Goal: Find specific page/section: Find specific page/section

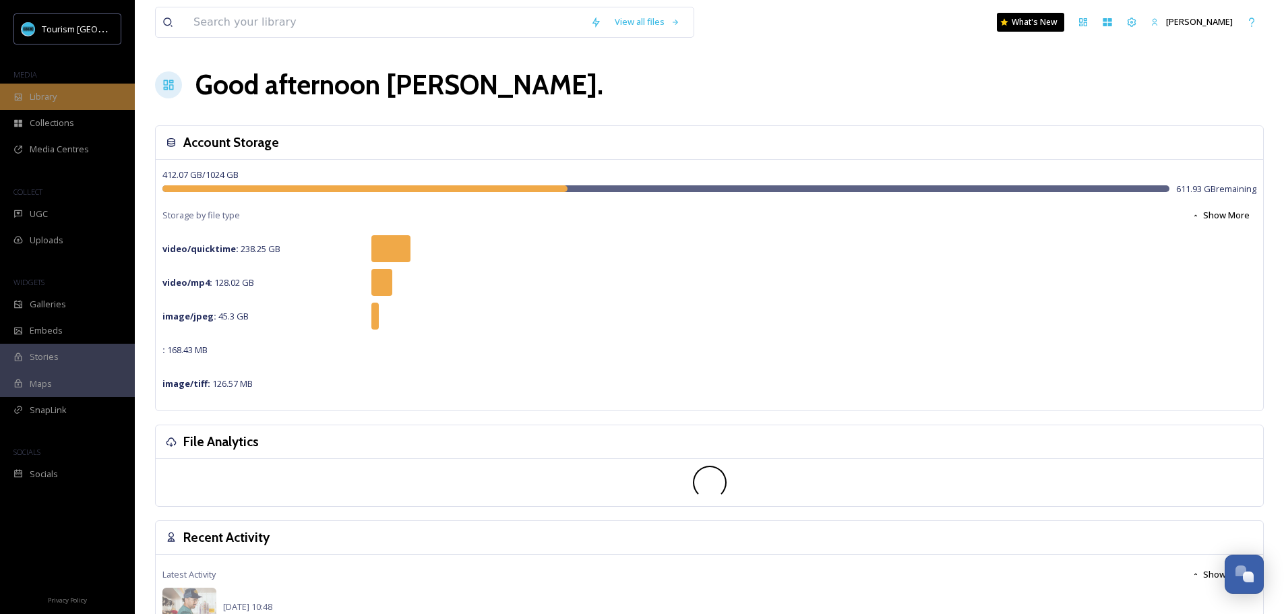
click at [45, 100] on span "Library" at bounding box center [43, 96] width 27 height 13
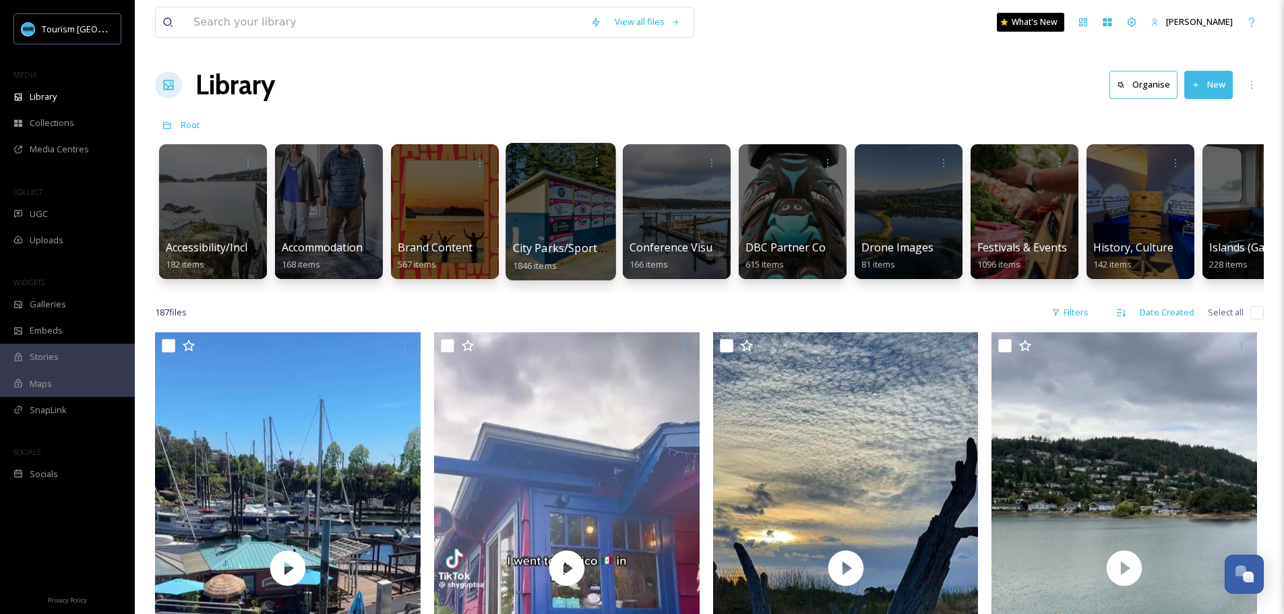
click at [567, 248] on span "City Parks/Sport Images" at bounding box center [575, 248] width 125 height 15
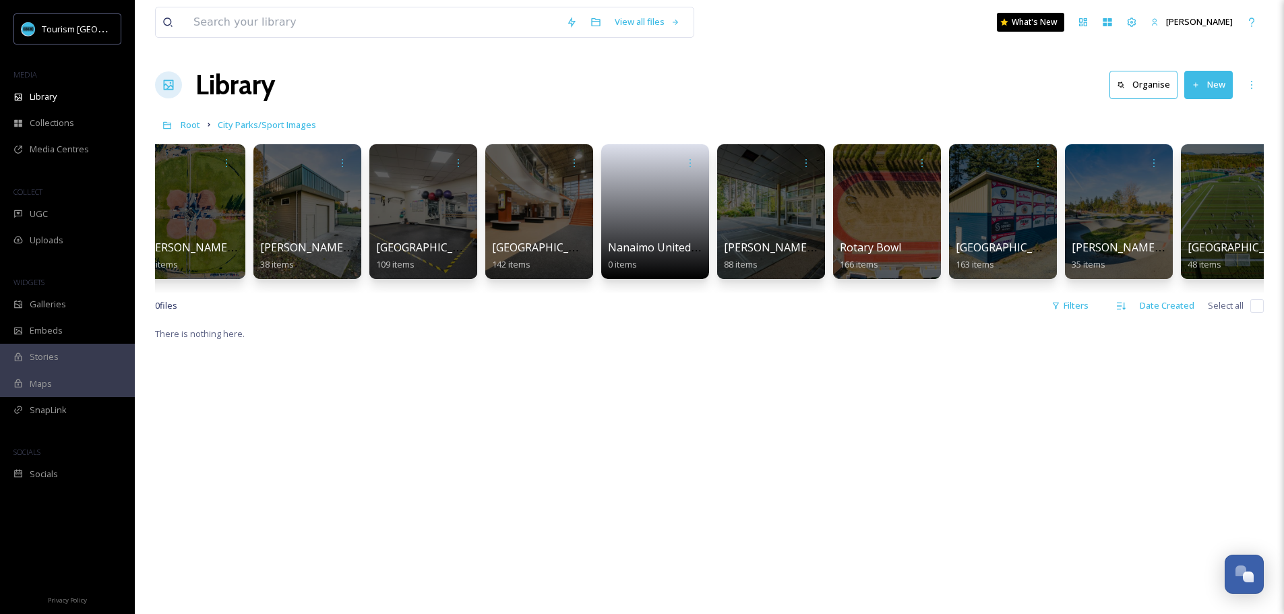
scroll to position [0, 1326]
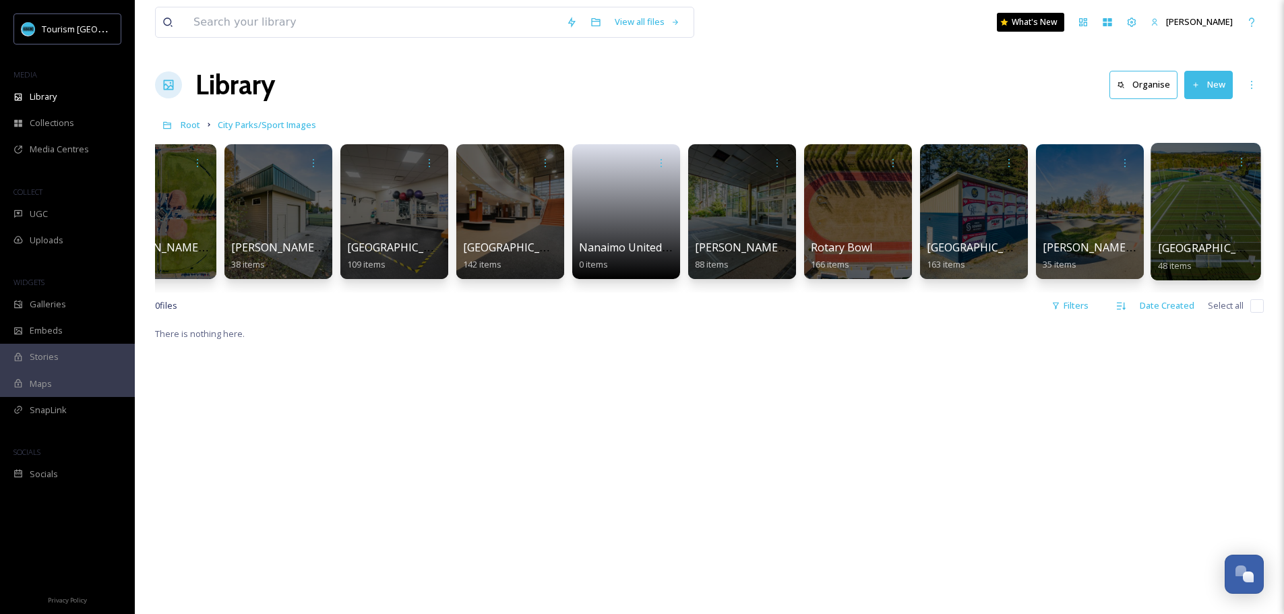
click at [1231, 208] on div at bounding box center [1206, 212] width 110 height 138
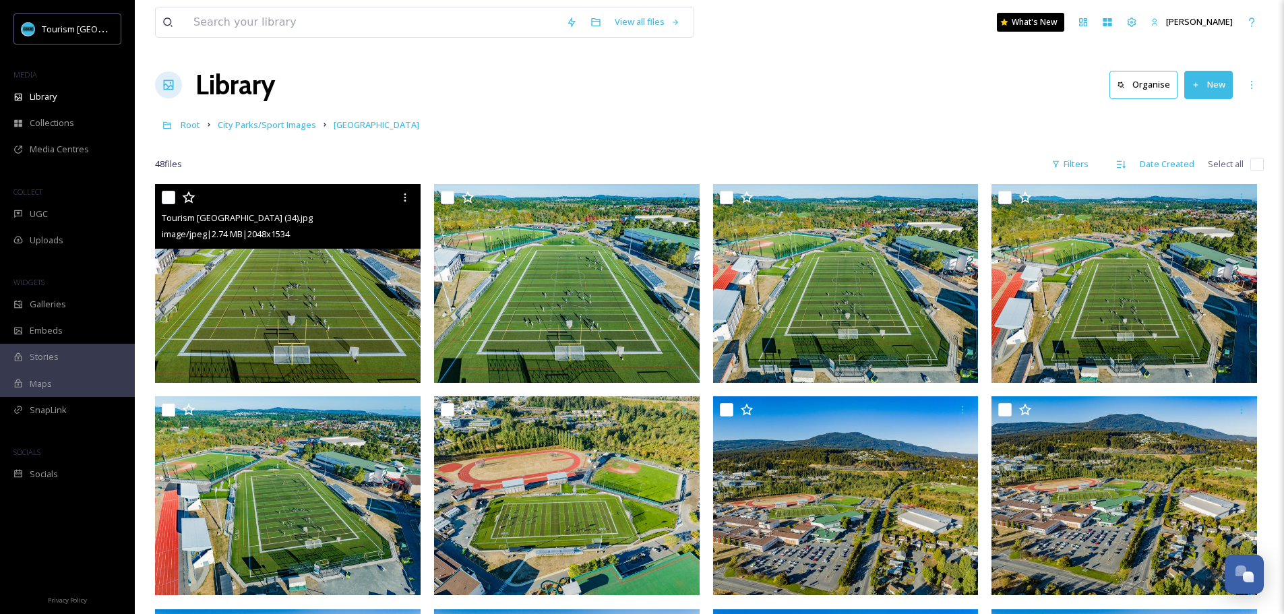
click at [307, 314] on img at bounding box center [288, 283] width 266 height 199
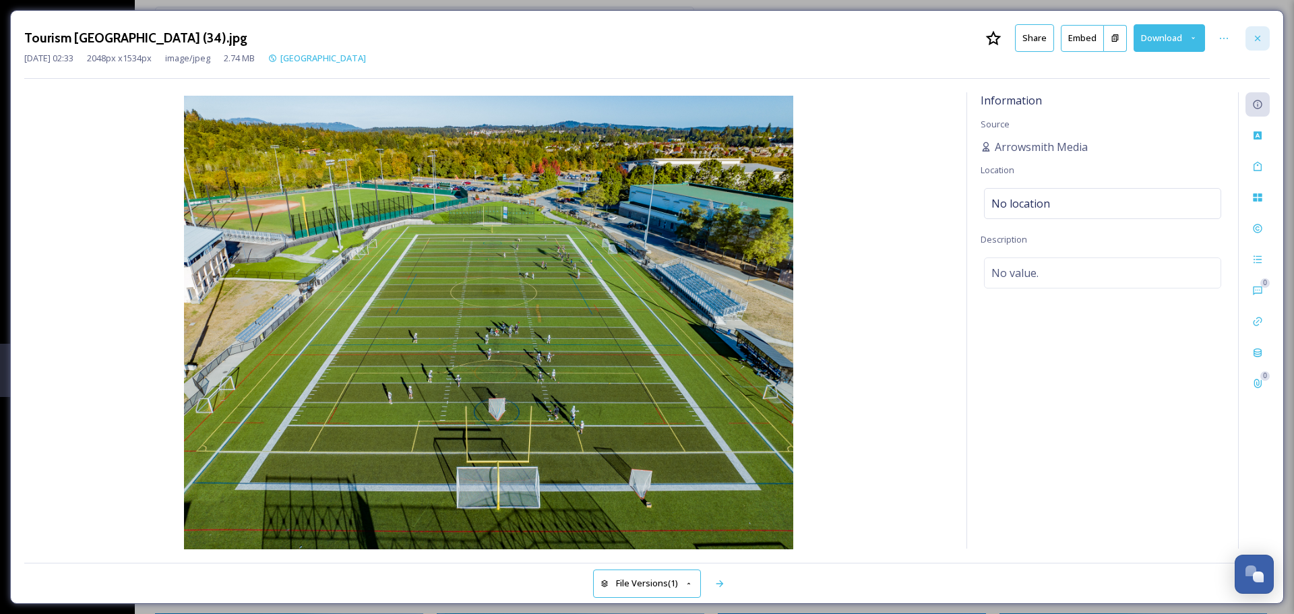
click at [1253, 34] on icon at bounding box center [1257, 38] width 11 height 11
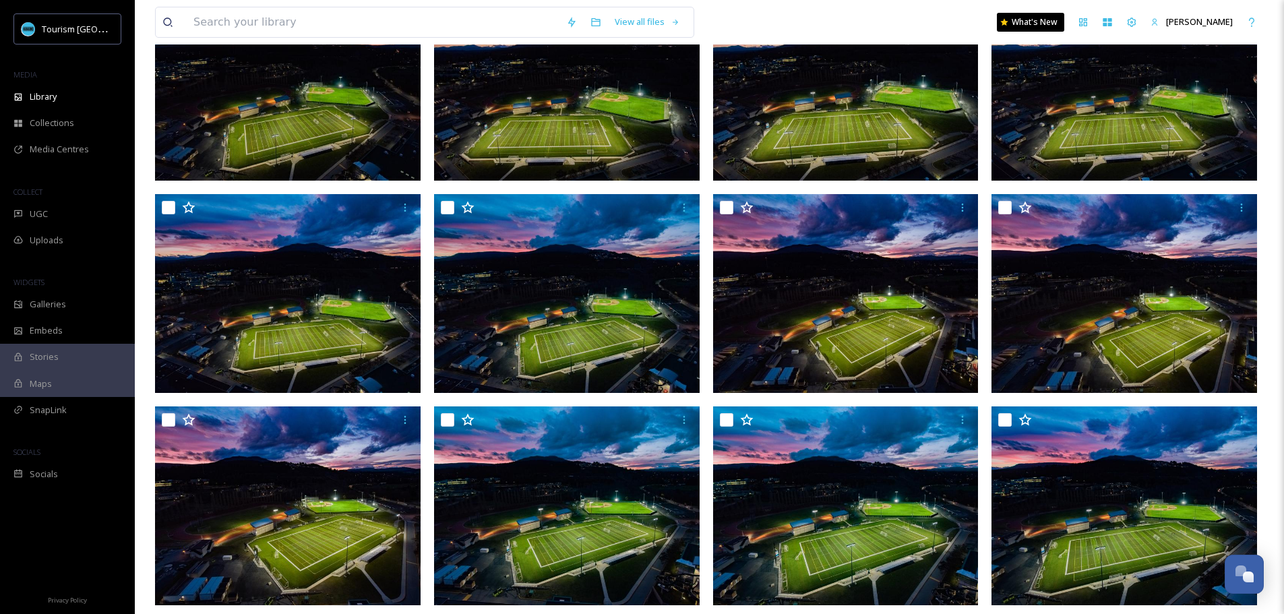
scroll to position [2129, 0]
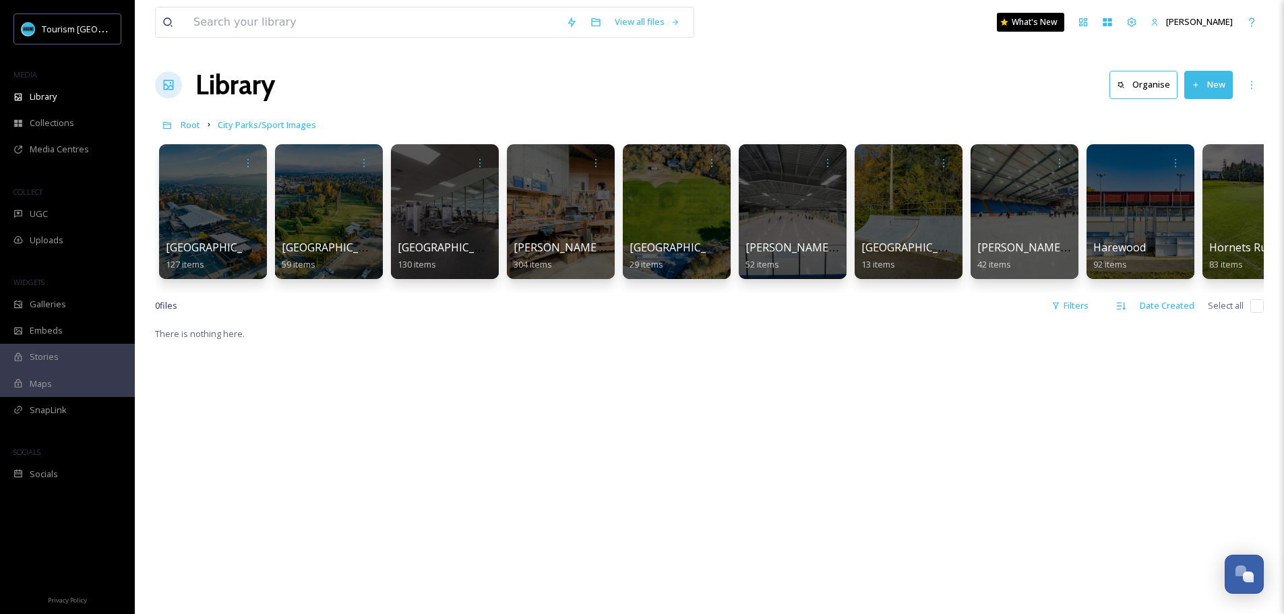
drag, startPoint x: 551, startPoint y: 309, endPoint x: 692, endPoint y: 326, distance: 141.1
click at [692, 319] on div "0 file s Filters Date Created Select all" at bounding box center [709, 306] width 1109 height 26
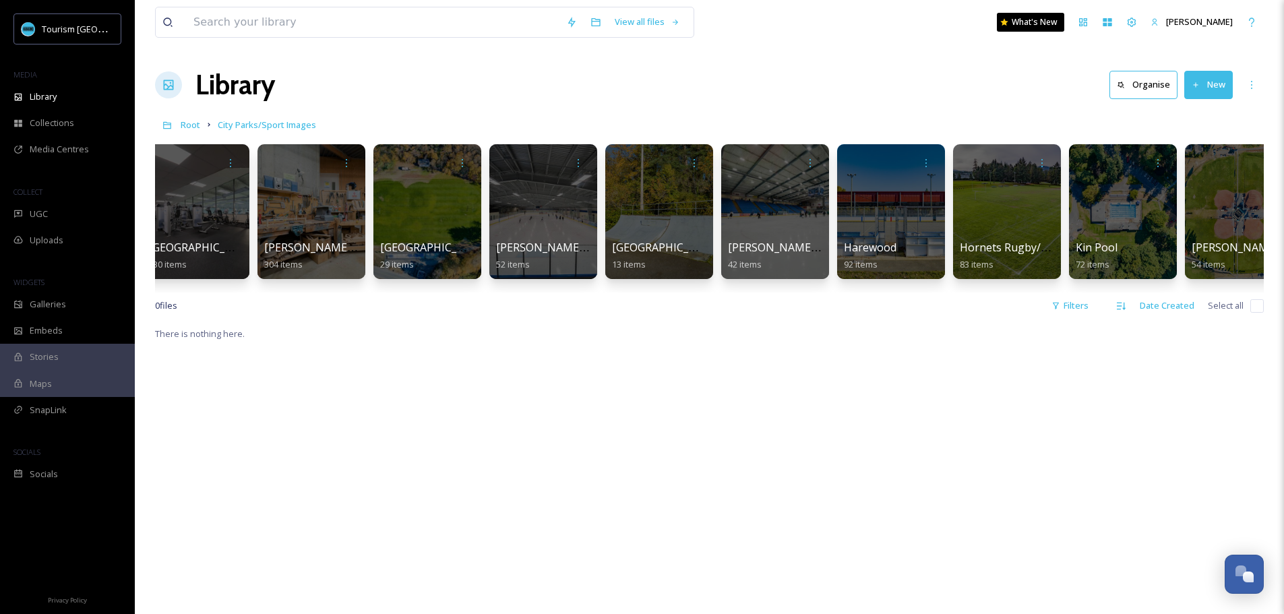
scroll to position [0, 295]
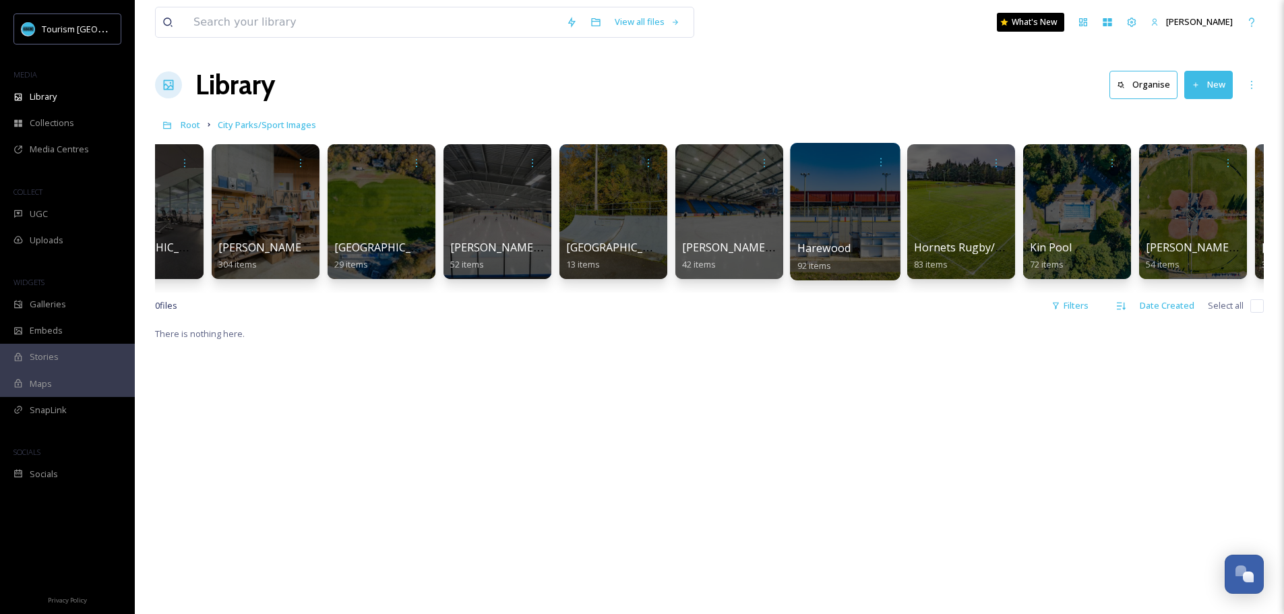
click at [857, 228] on div at bounding box center [845, 212] width 110 height 138
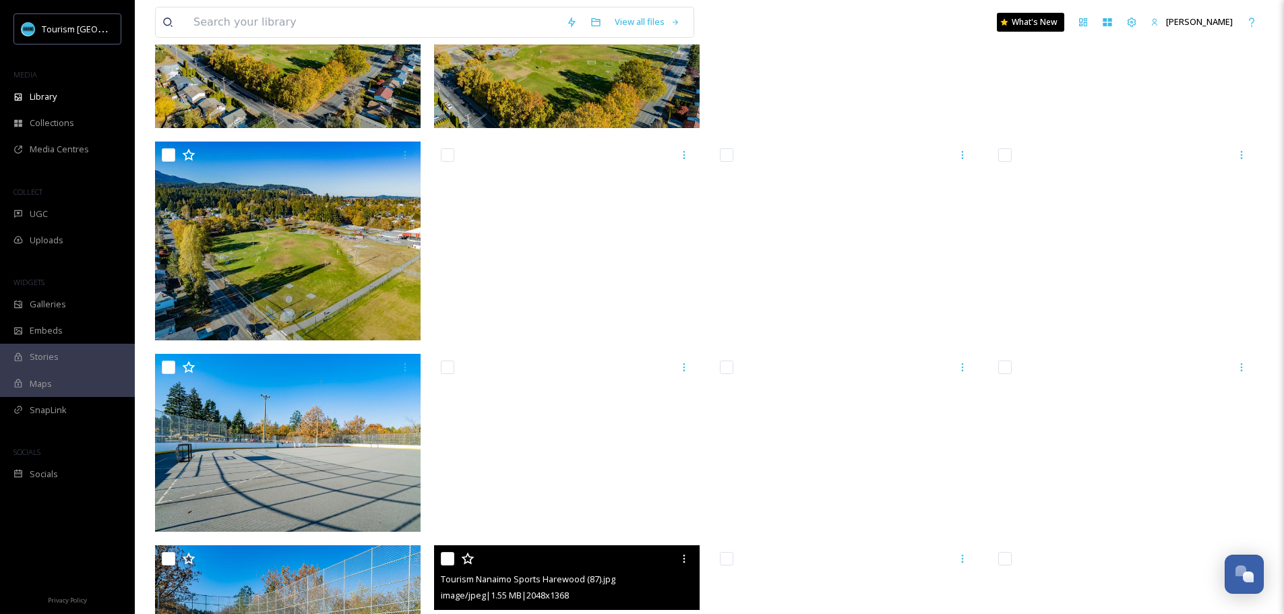
scroll to position [4085, 0]
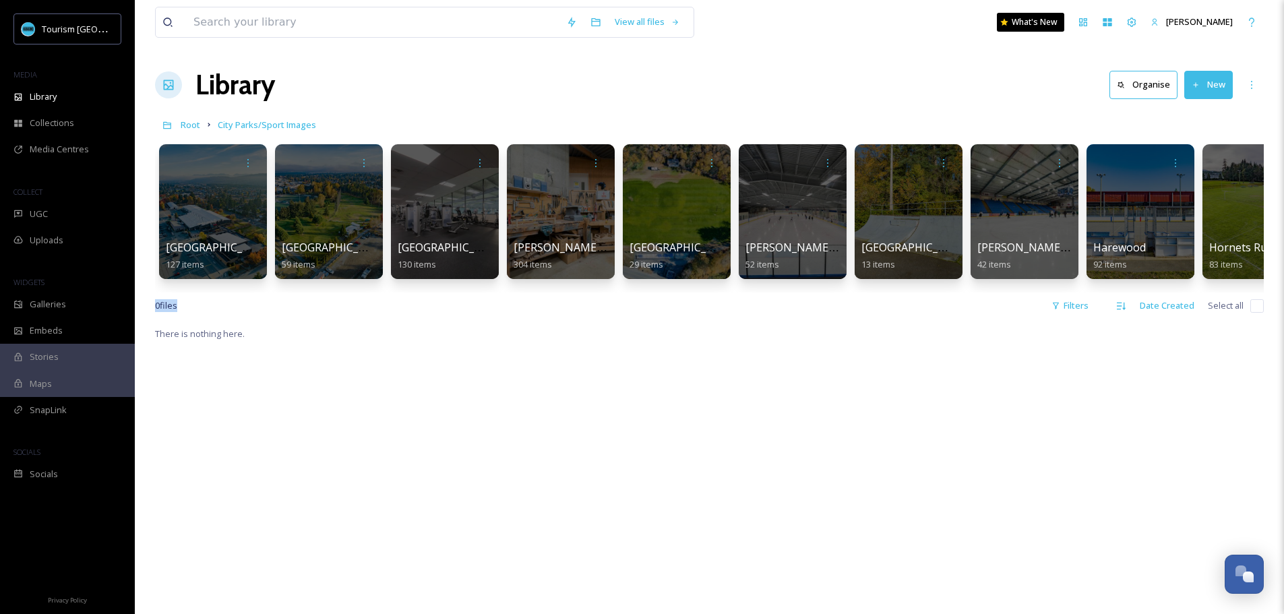
drag, startPoint x: 617, startPoint y: 303, endPoint x: 727, endPoint y: 299, distance: 109.9
click at [727, 299] on div "View all files What's New [PERSON_NAME] Library Organise New Root City Parks/Sp…" at bounding box center [709, 470] width 1149 height 940
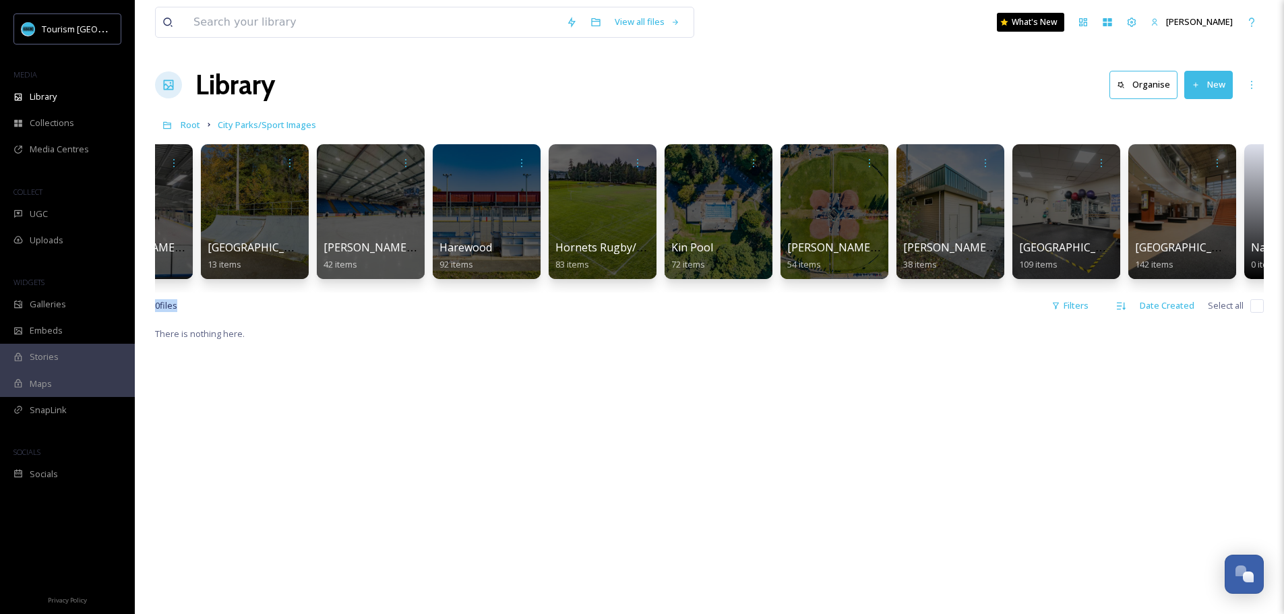
scroll to position [0, 784]
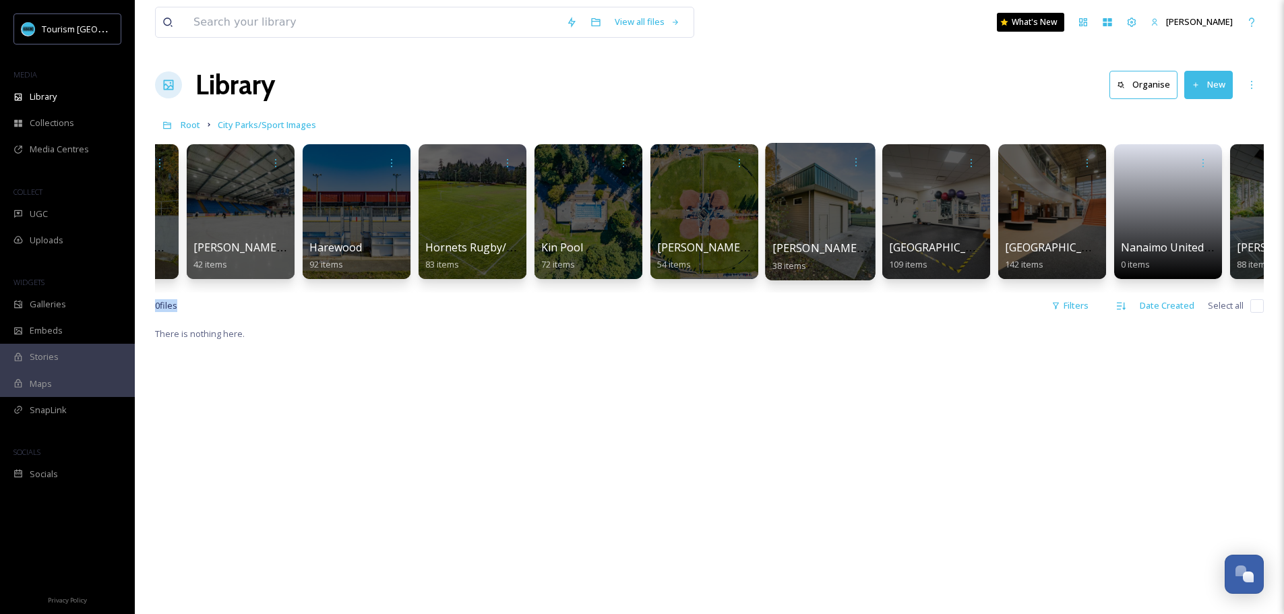
click at [805, 227] on div at bounding box center [820, 212] width 110 height 138
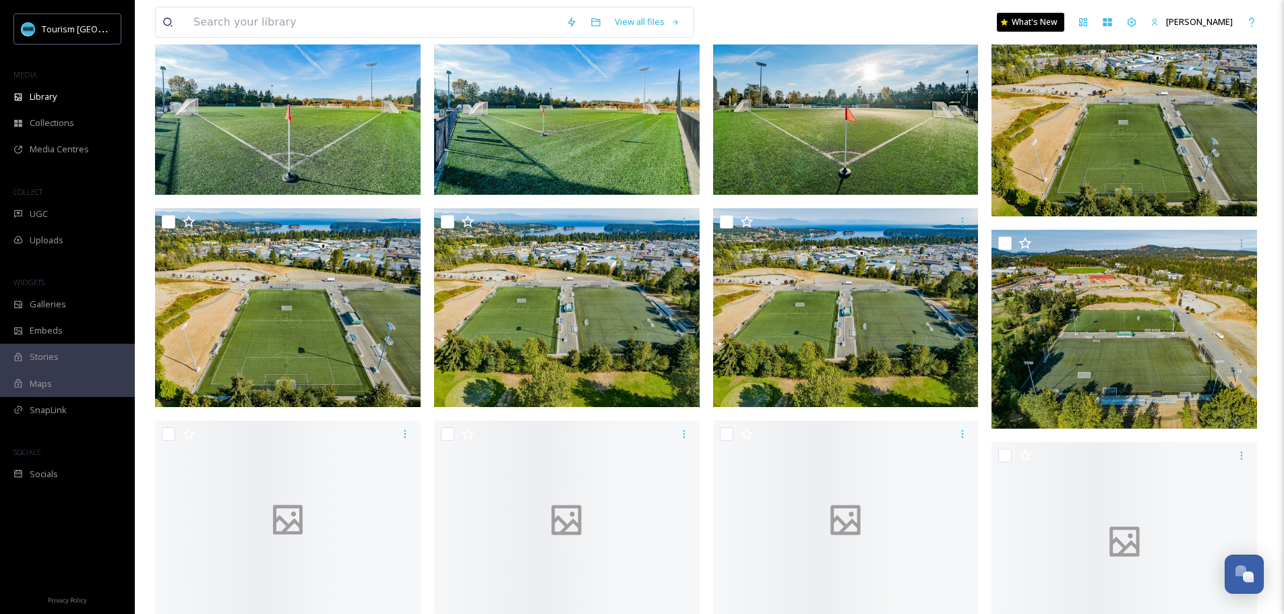
scroll to position [1146, 0]
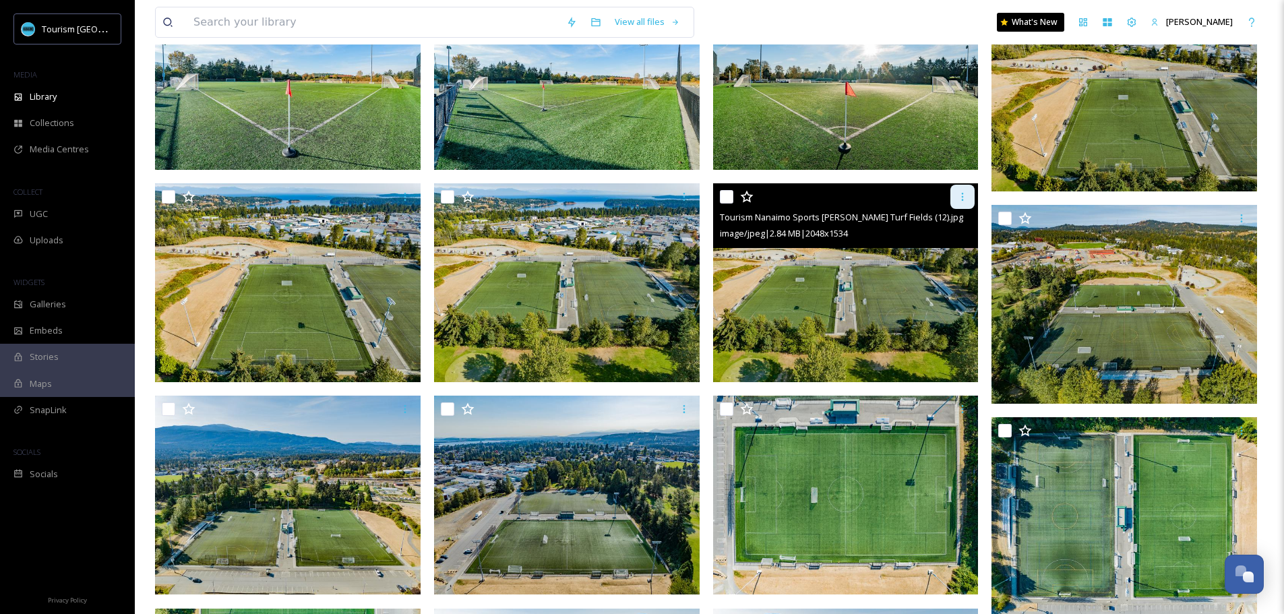
click at [956, 197] on div at bounding box center [962, 197] width 24 height 24
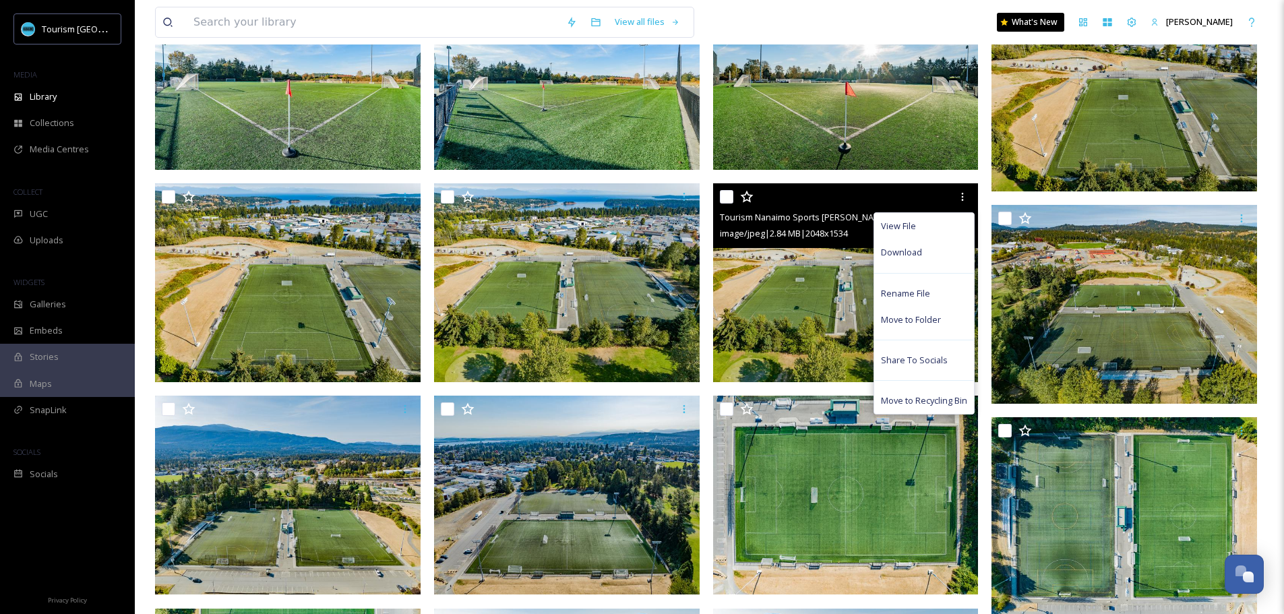
click at [821, 288] on img at bounding box center [846, 282] width 266 height 199
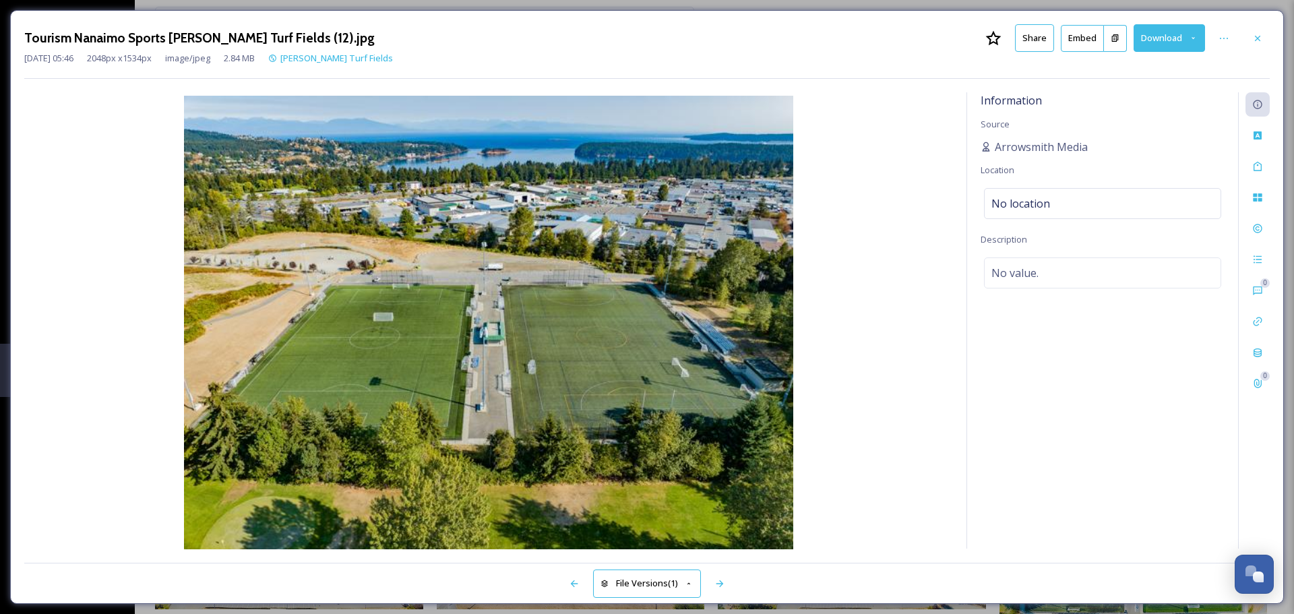
click at [1028, 38] on button "Share" at bounding box center [1034, 38] width 39 height 28
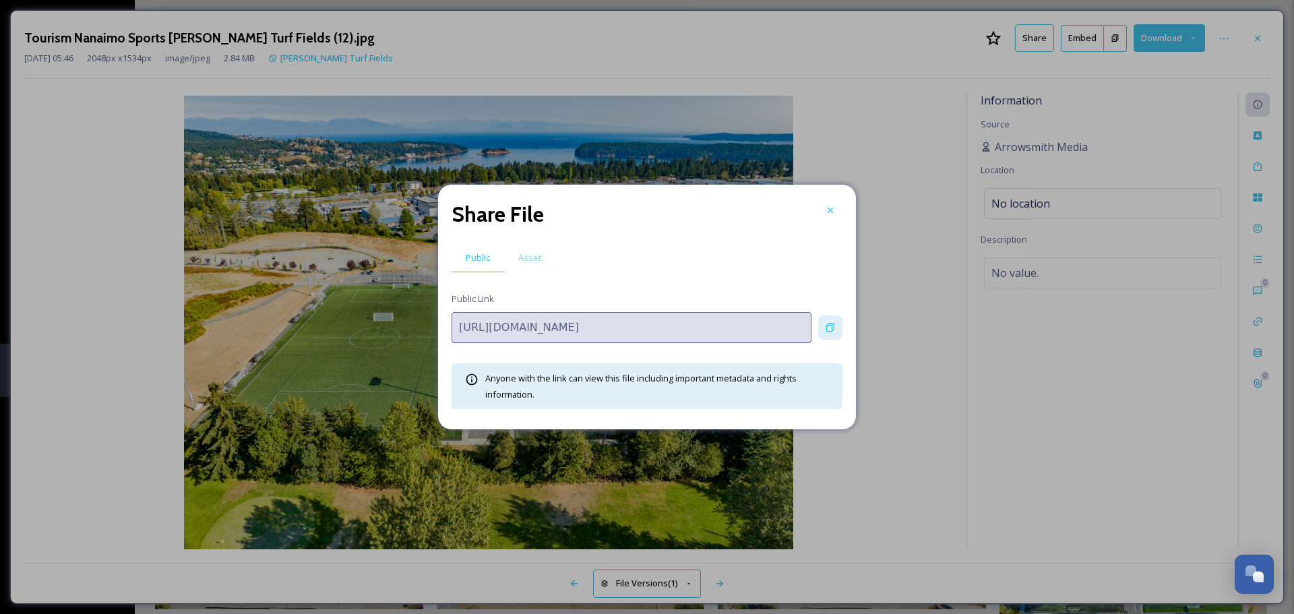
click at [830, 330] on icon at bounding box center [830, 327] width 11 height 11
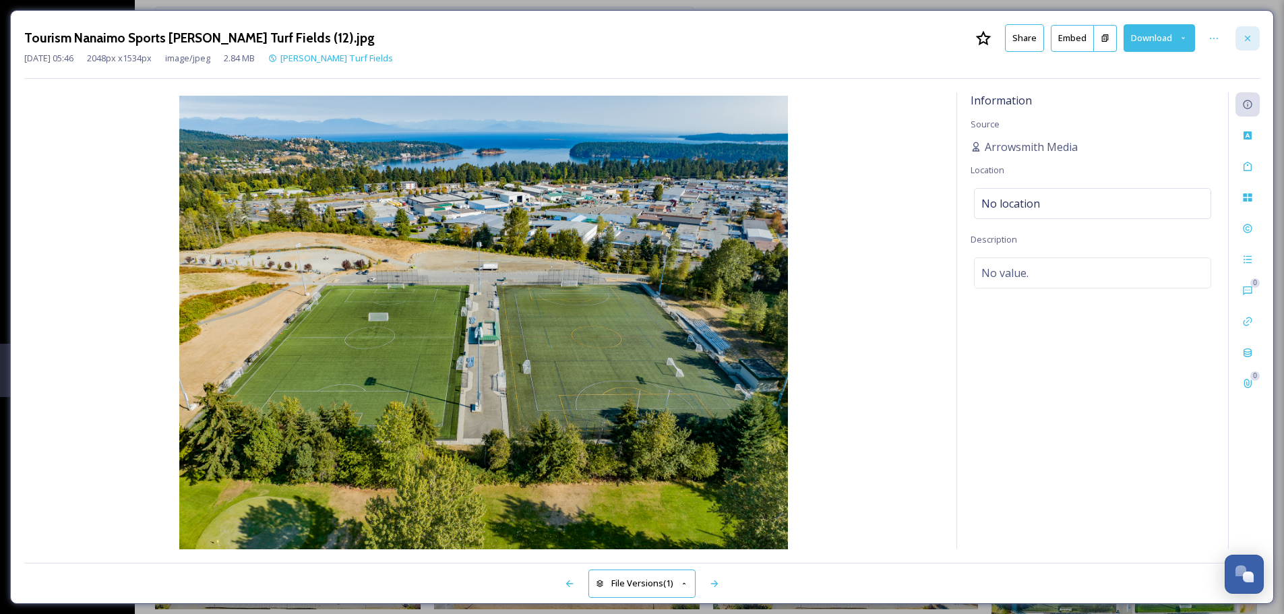
click at [1248, 41] on icon at bounding box center [1247, 38] width 11 height 11
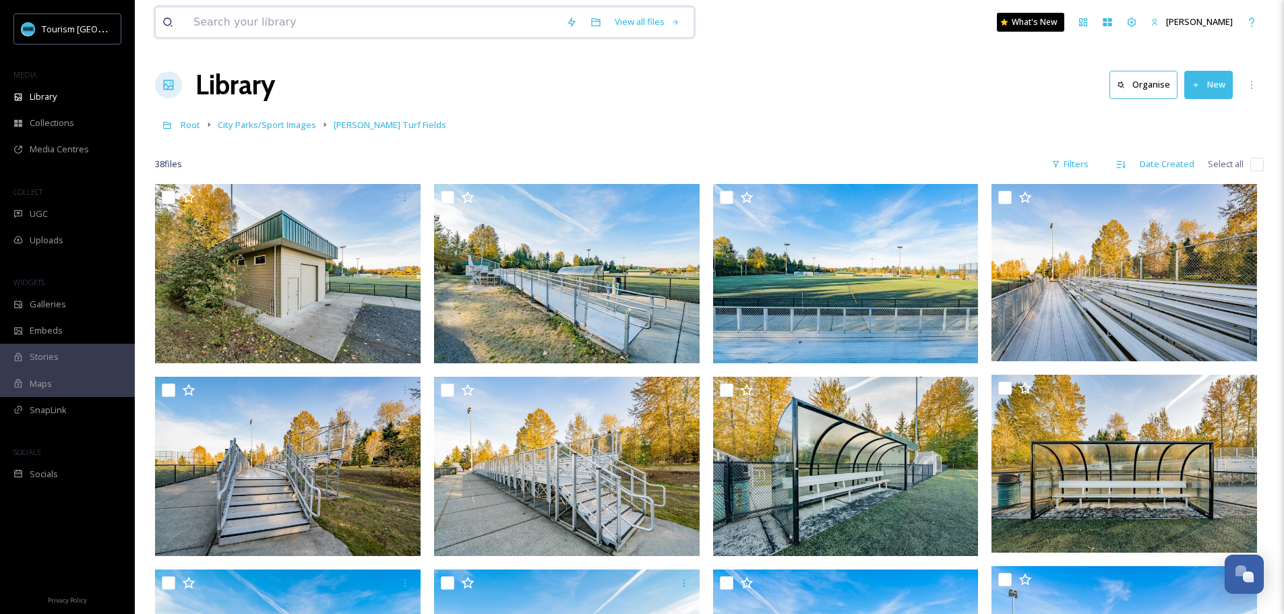
click at [272, 20] on input at bounding box center [373, 22] width 373 height 30
type input "harwewood turf"
click at [291, 24] on input at bounding box center [424, 22] width 314 height 30
type input "harwewood tuharewood"
drag, startPoint x: 330, startPoint y: 28, endPoint x: 168, endPoint y: 38, distance: 162.8
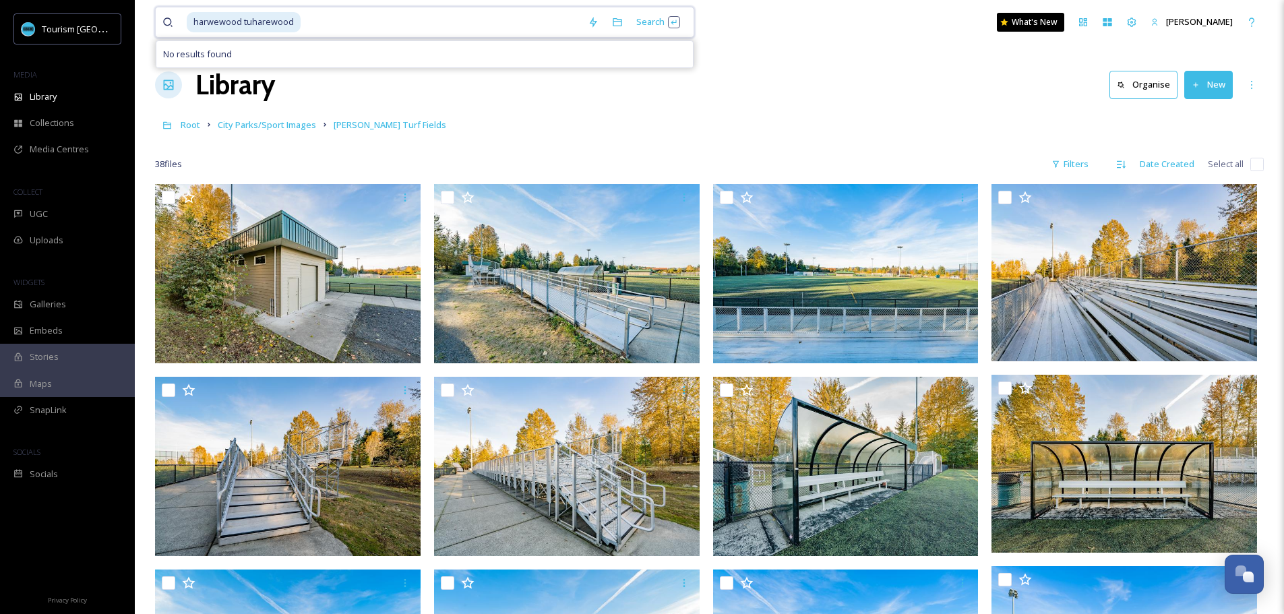
click at [169, 38] on div "harwewood tuharewood Search No results found What's New [PERSON_NAME]" at bounding box center [709, 22] width 1109 height 44
click at [202, 25] on span "harwewood tuharewood" at bounding box center [244, 22] width 114 height 20
click at [270, 23] on span "harwewood tuharewood" at bounding box center [244, 22] width 114 height 20
drag, startPoint x: 292, startPoint y: 34, endPoint x: 130, endPoint y: 18, distance: 162.6
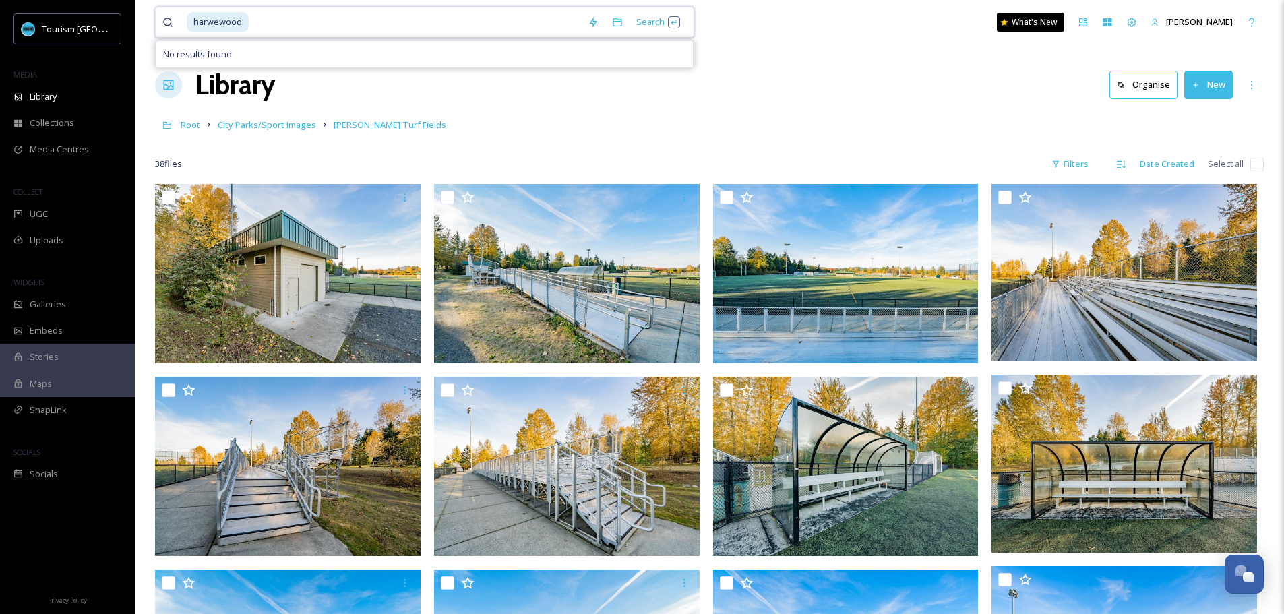
type input "h"
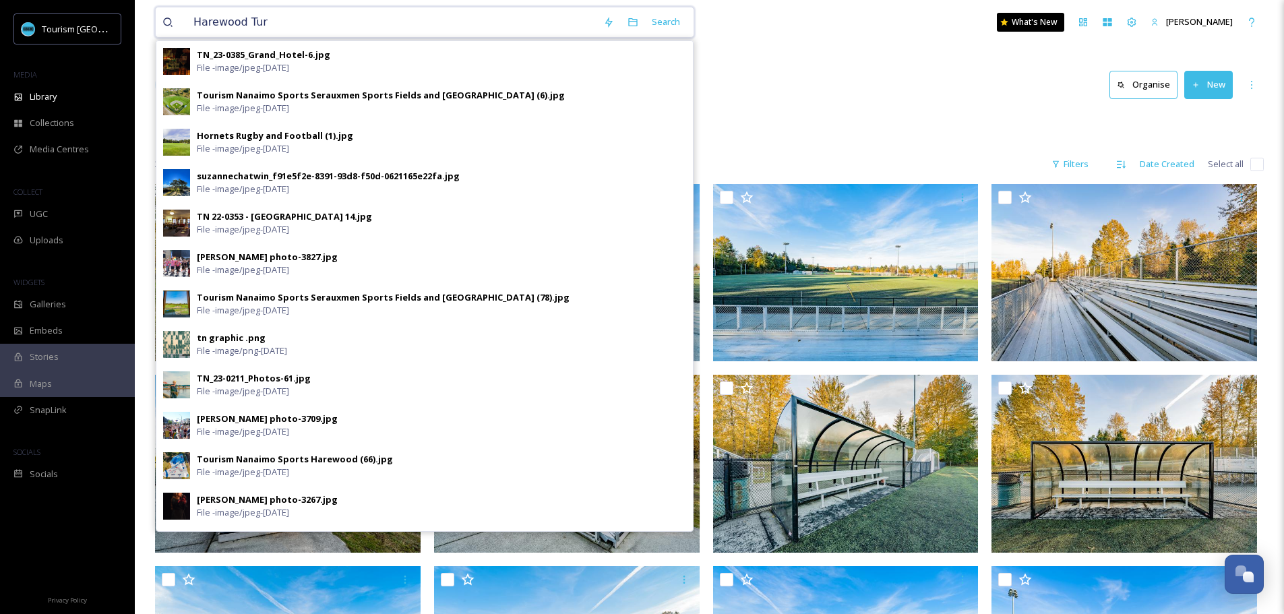
type input "Harewood Turf"
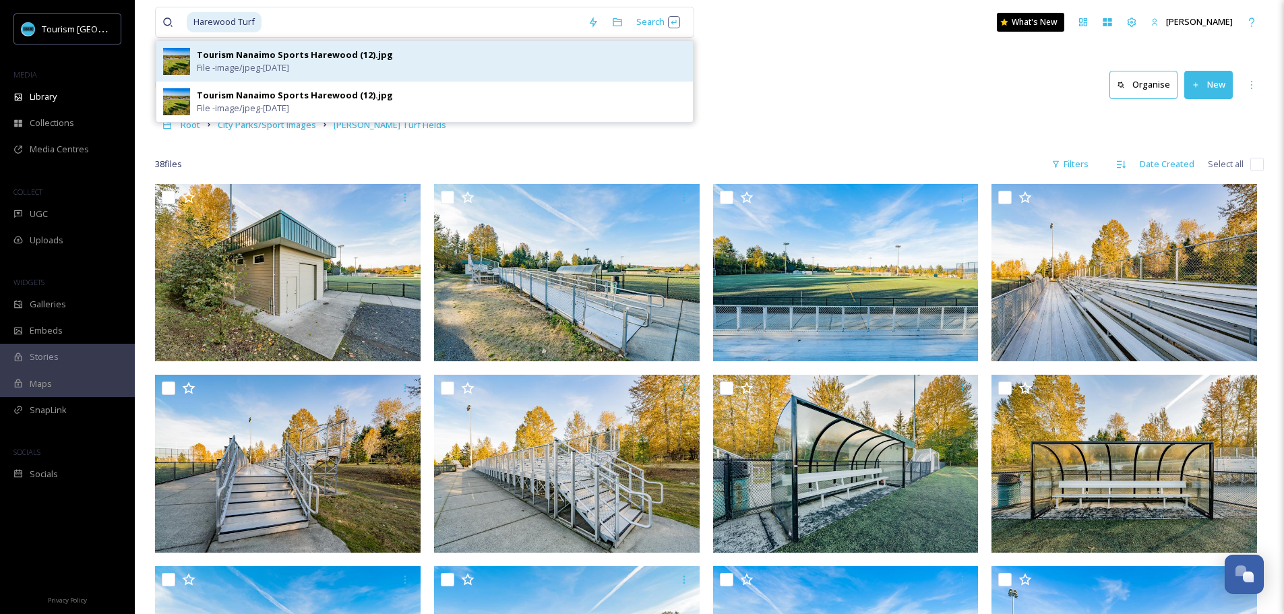
click at [234, 58] on div "Tourism Nanaimo Sports Harewood (12).jpg" at bounding box center [295, 55] width 196 height 13
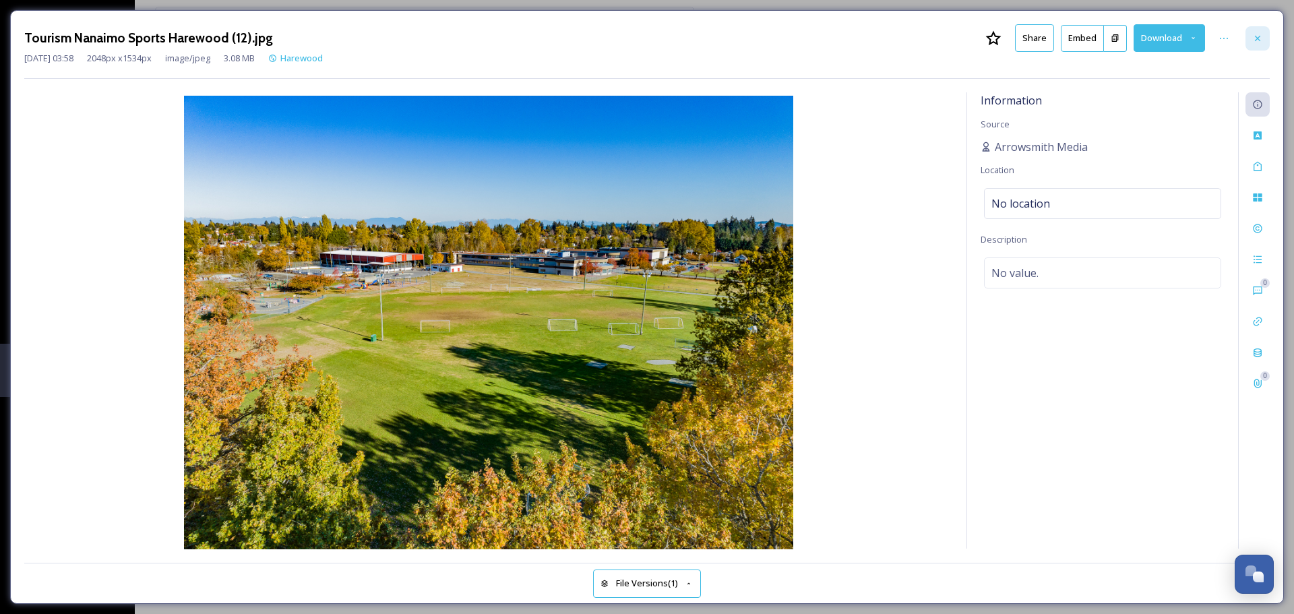
click at [1256, 35] on icon at bounding box center [1257, 38] width 11 height 11
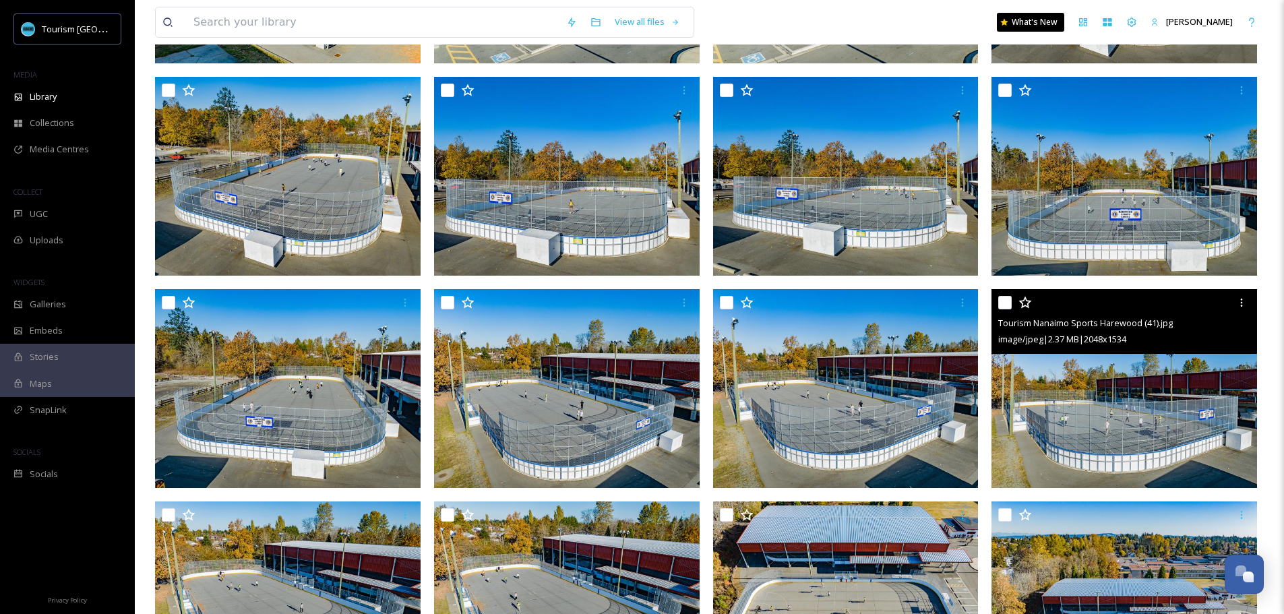
scroll to position [2022, 0]
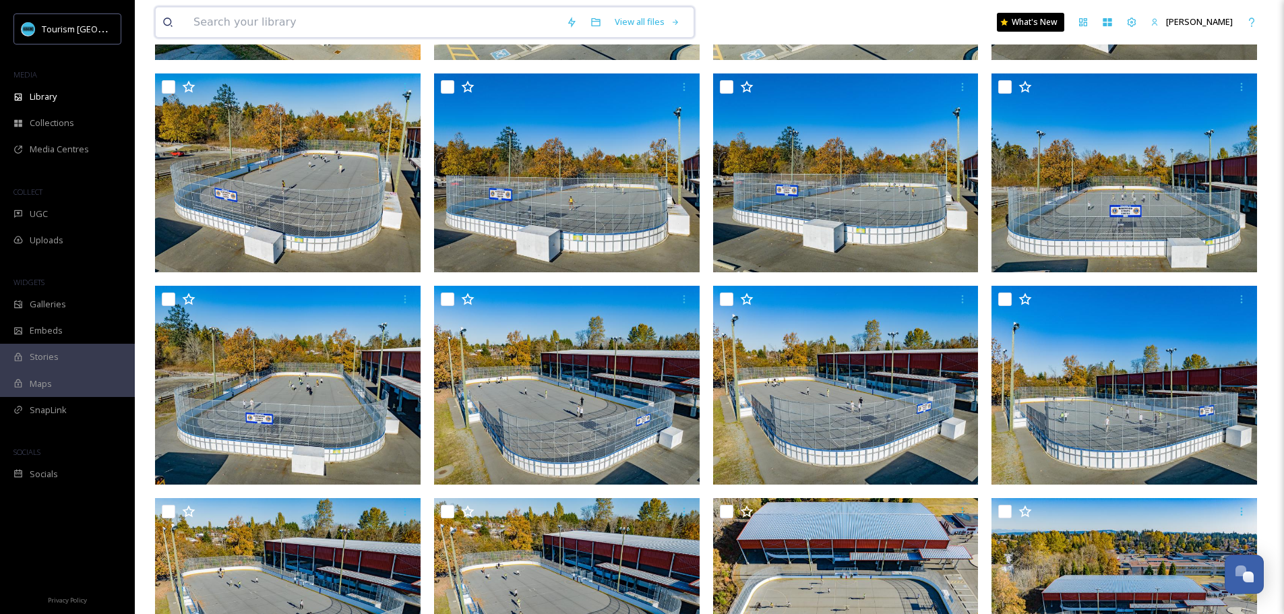
click at [262, 27] on input at bounding box center [373, 22] width 373 height 30
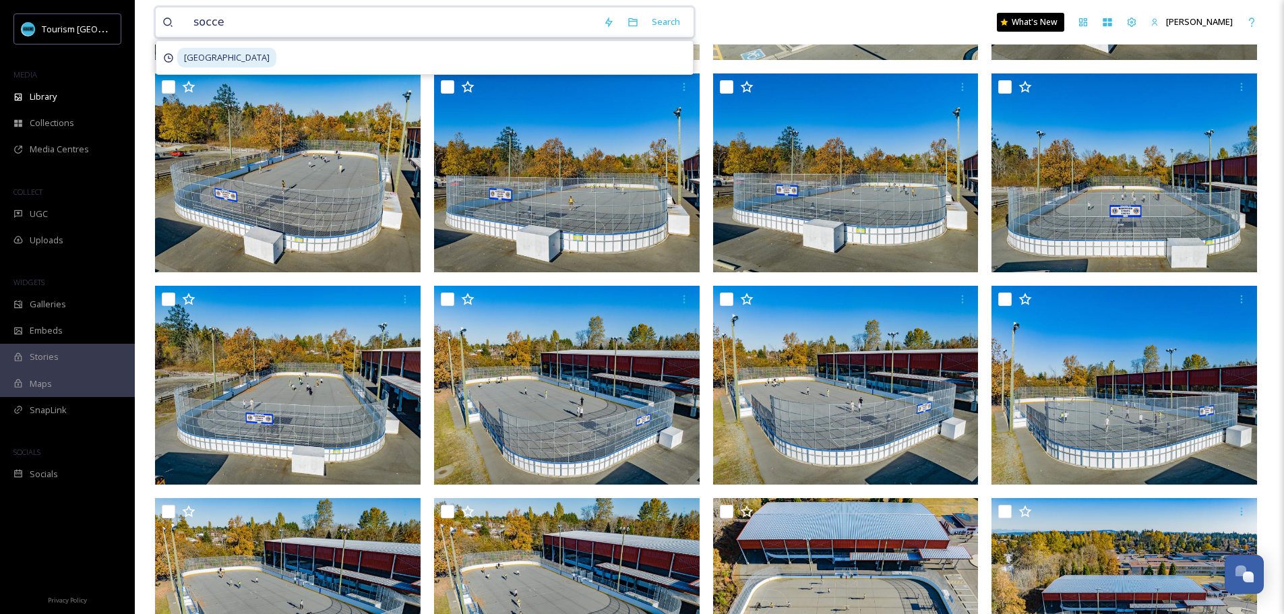
type input "soccer"
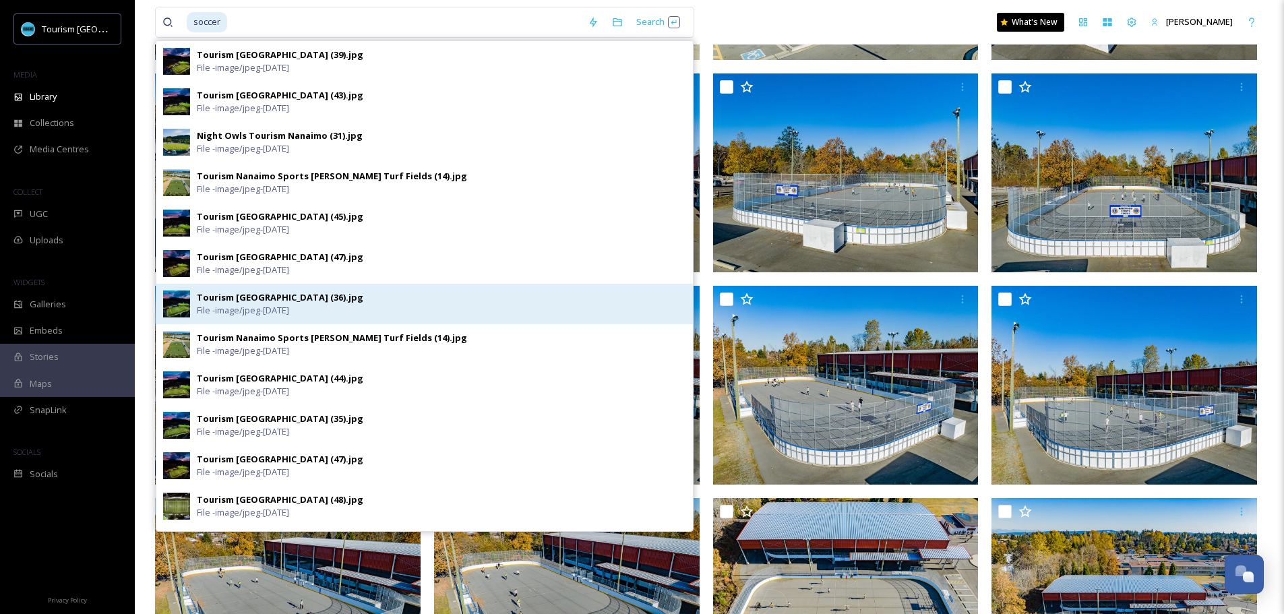
click at [241, 301] on div "Tourism [GEOGRAPHIC_DATA] (36).jpg" at bounding box center [280, 297] width 166 height 13
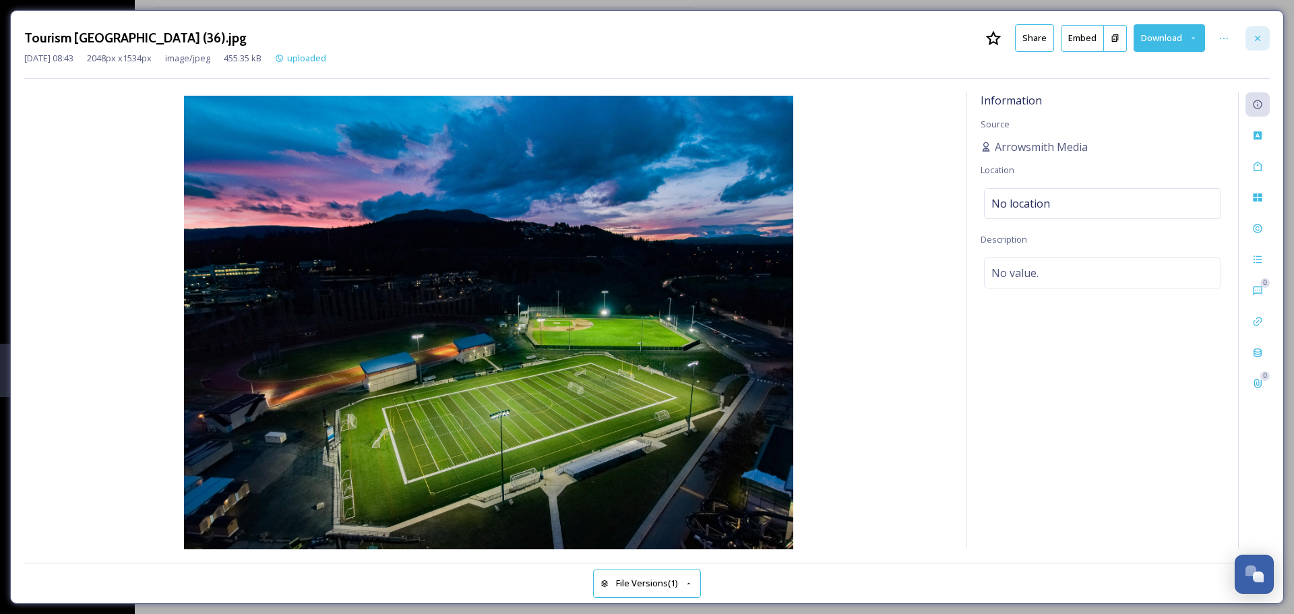
click at [1254, 36] on icon at bounding box center [1257, 38] width 11 height 11
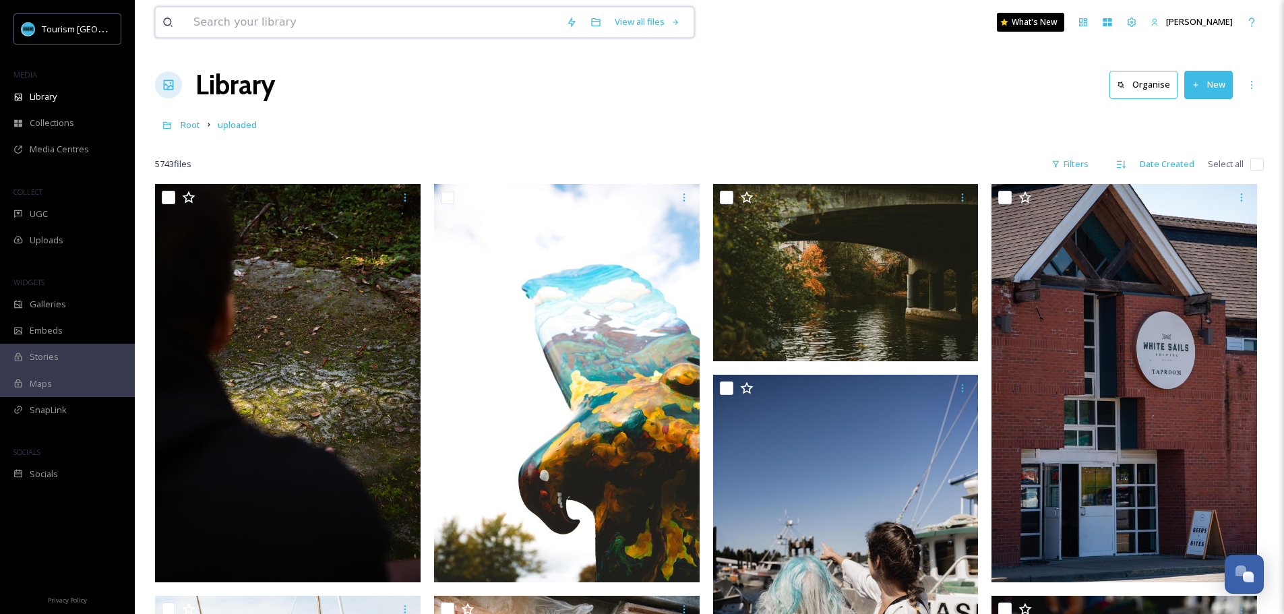
click at [293, 24] on input at bounding box center [373, 22] width 373 height 30
type input "sports district"
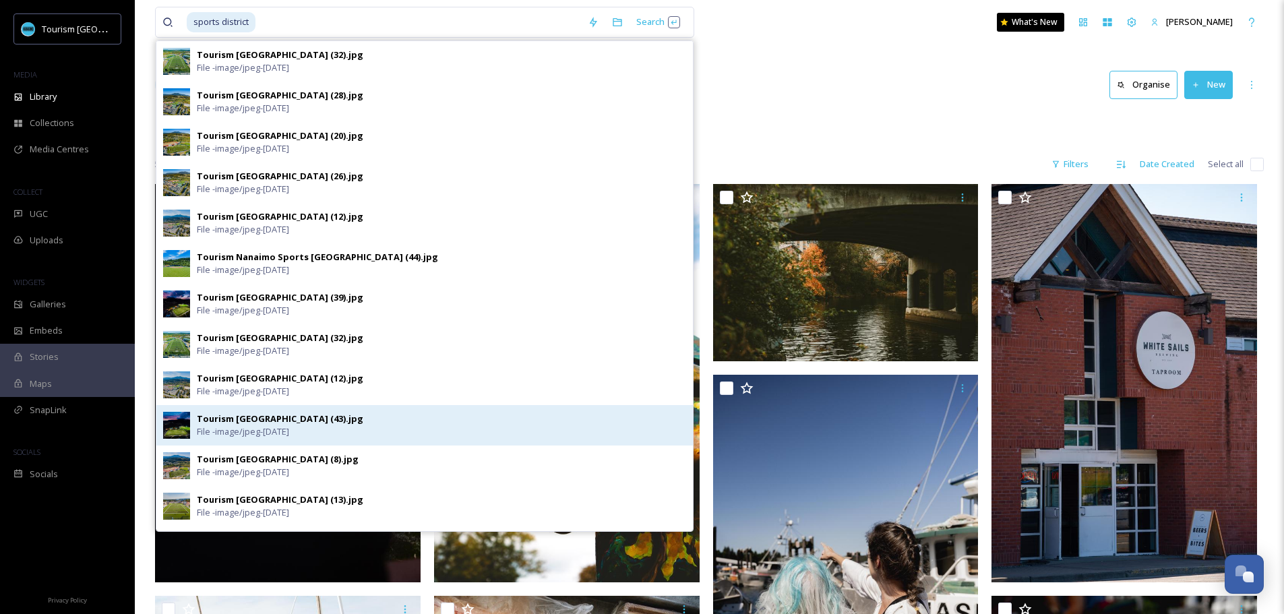
click at [293, 423] on div "Tourism [GEOGRAPHIC_DATA] (43).jpg" at bounding box center [280, 419] width 166 height 13
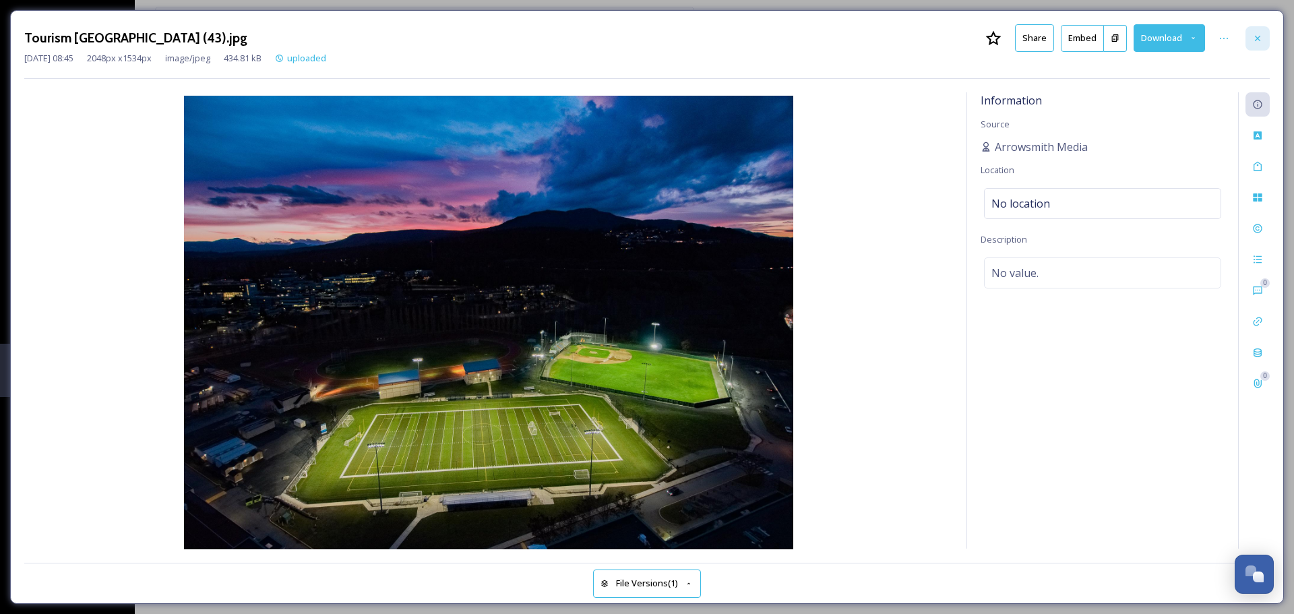
click at [1261, 29] on div at bounding box center [1258, 38] width 24 height 24
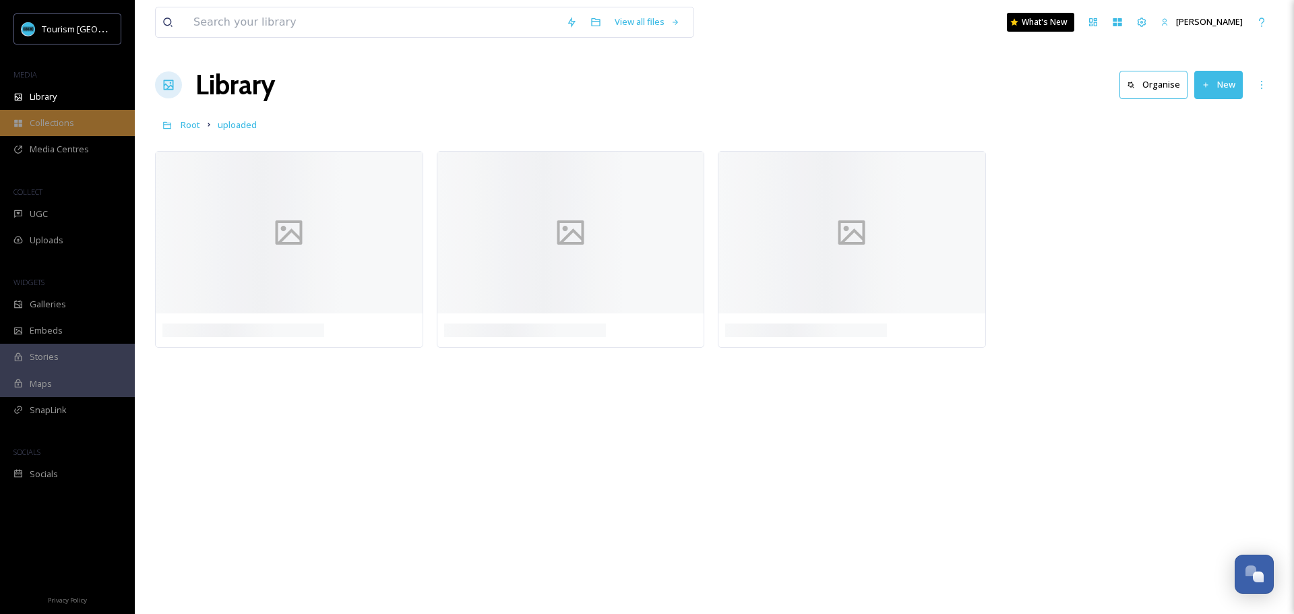
click at [42, 119] on span "Collections" at bounding box center [52, 123] width 44 height 13
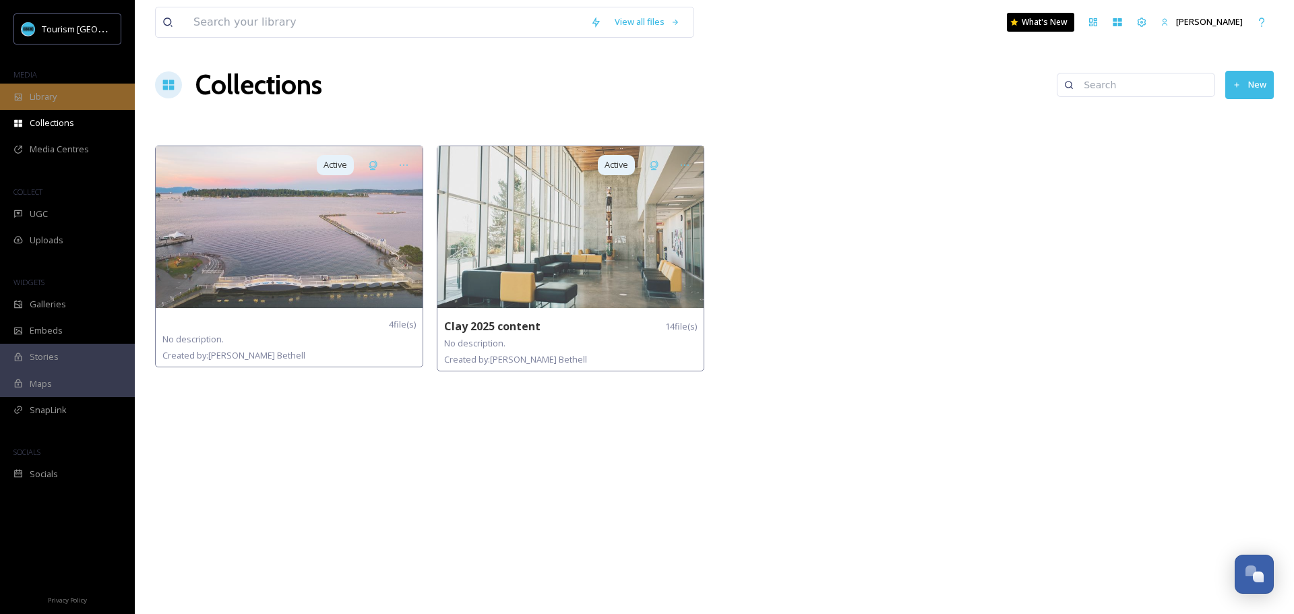
click at [44, 108] on div "Library" at bounding box center [67, 97] width 135 height 26
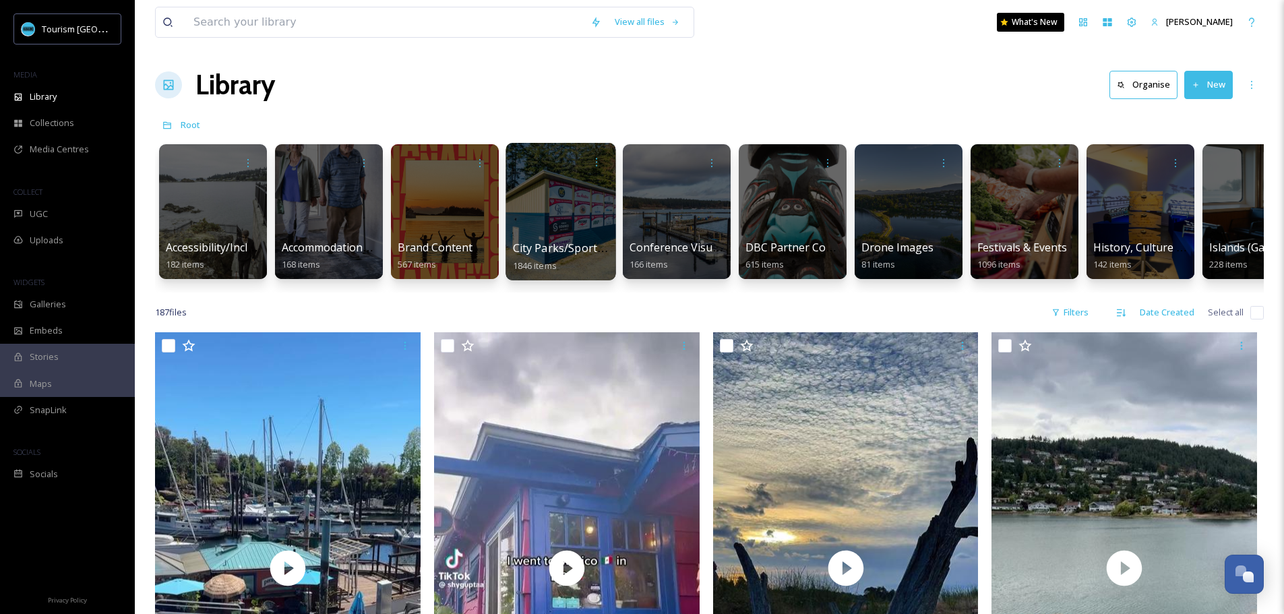
click at [547, 218] on div at bounding box center [561, 212] width 110 height 138
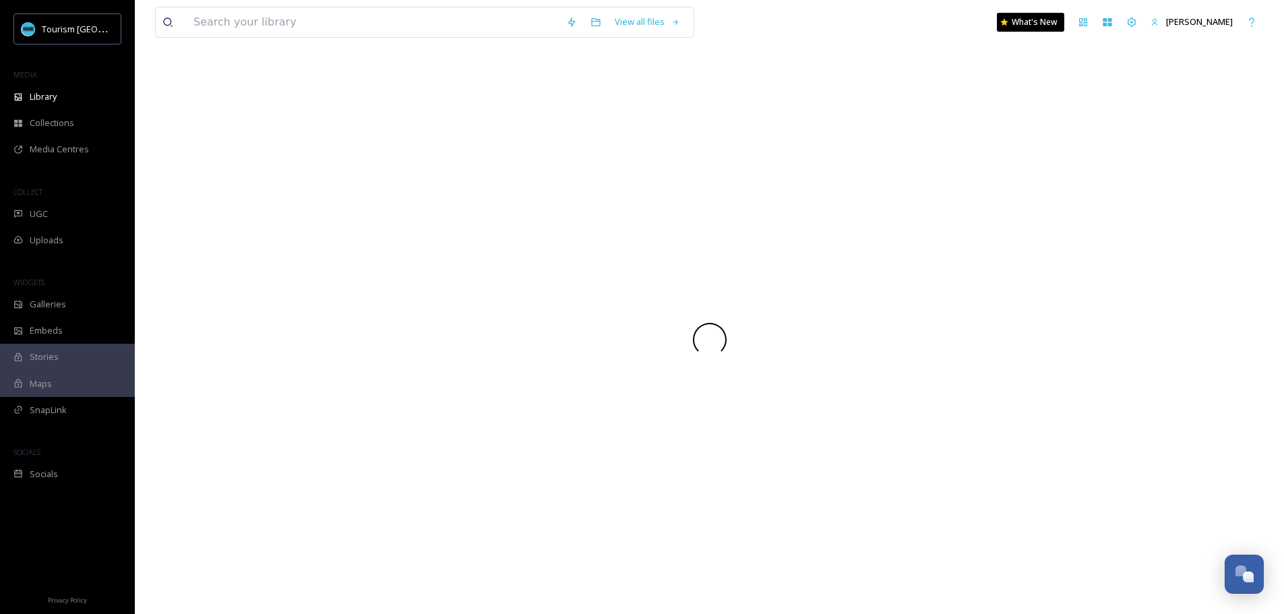
click at [547, 218] on div at bounding box center [709, 339] width 1109 height 549
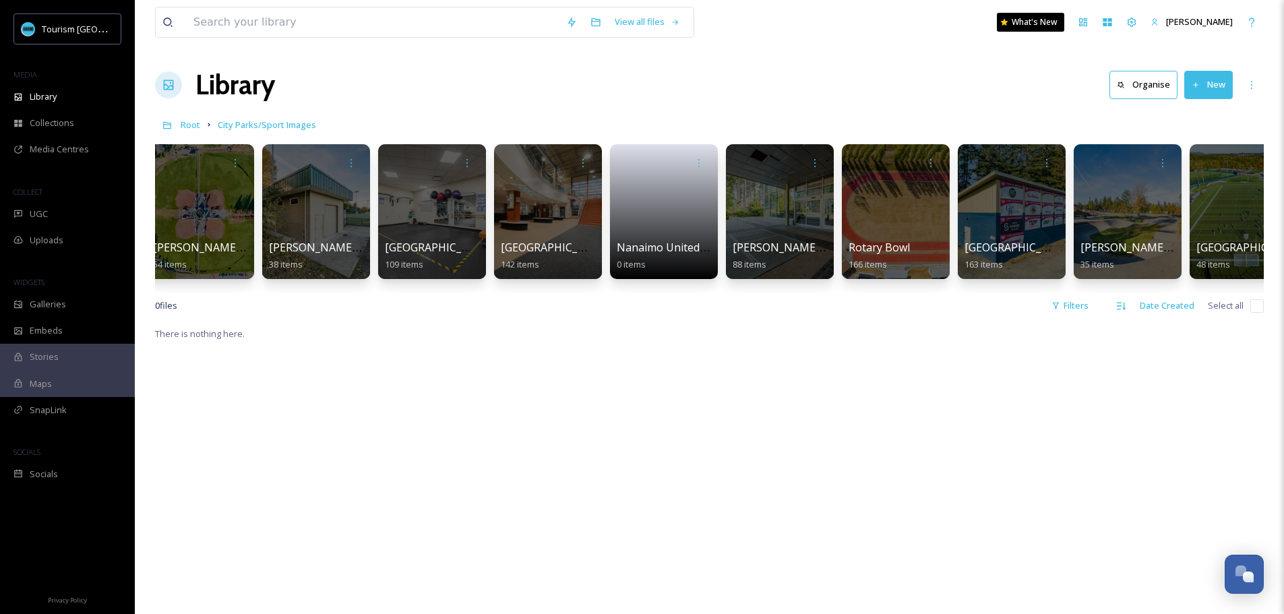
scroll to position [0, 1326]
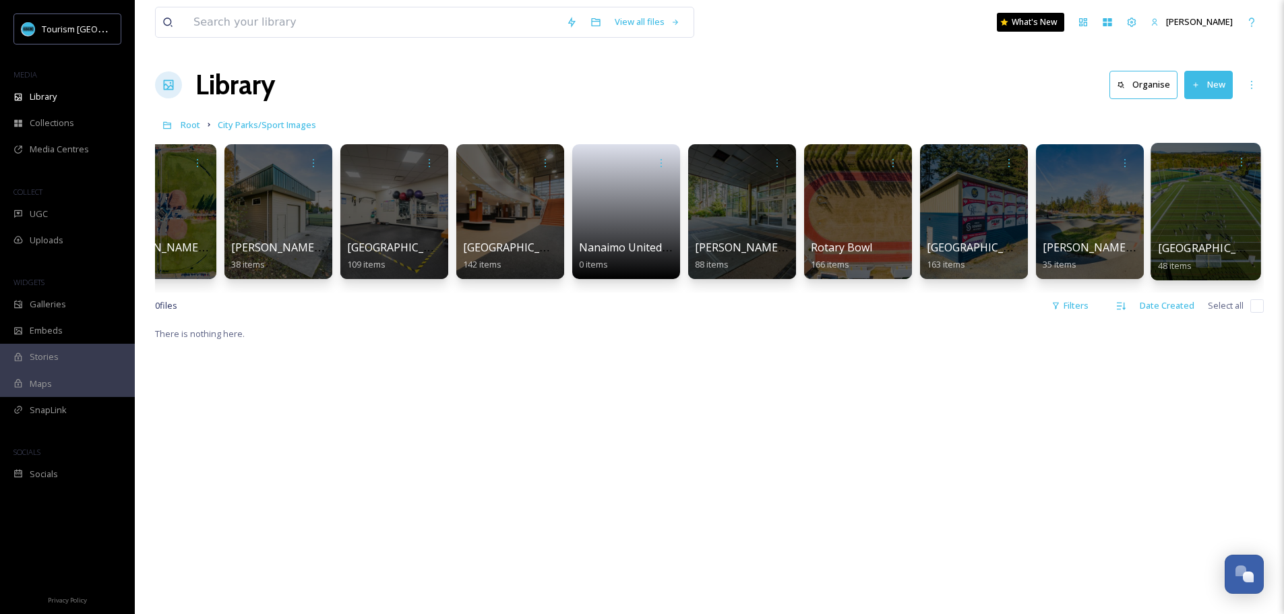
click at [1225, 200] on div at bounding box center [1206, 212] width 110 height 138
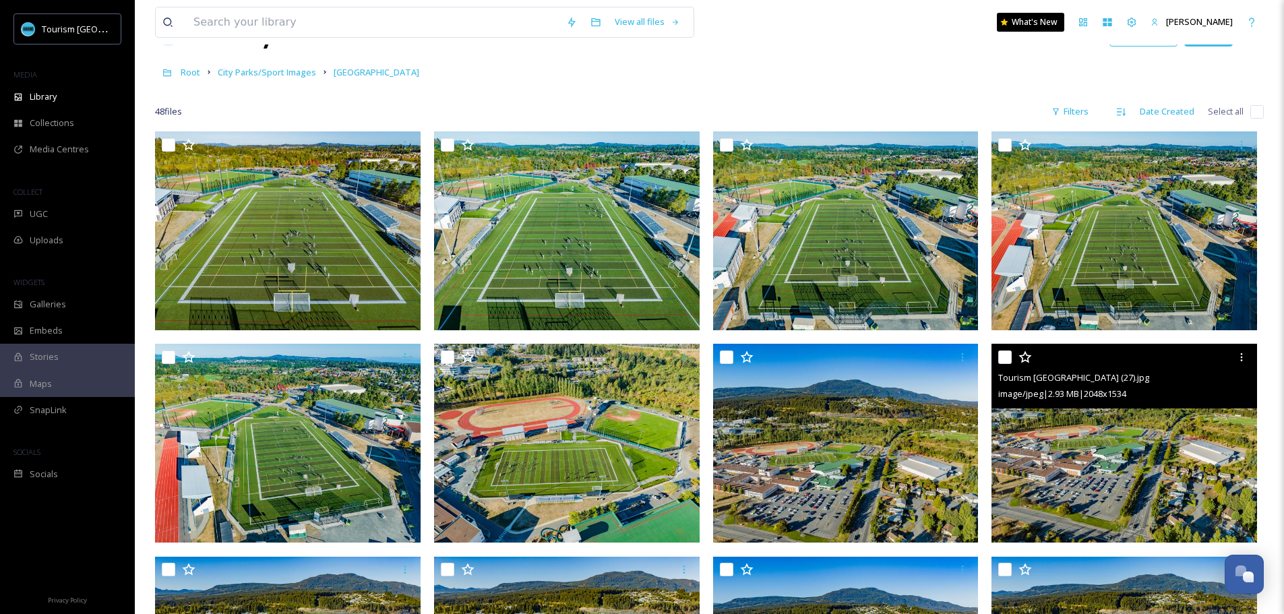
scroll to position [67, 0]
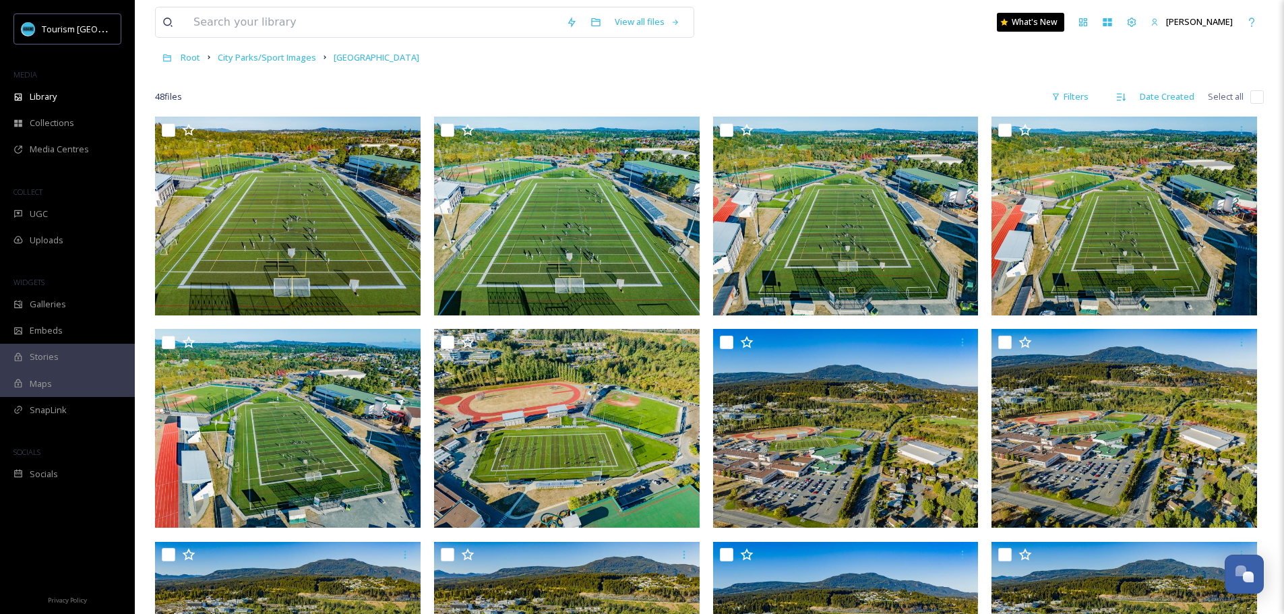
click at [719, 61] on div "Root City Parks/Sport Images [GEOGRAPHIC_DATA]" at bounding box center [709, 57] width 1109 height 26
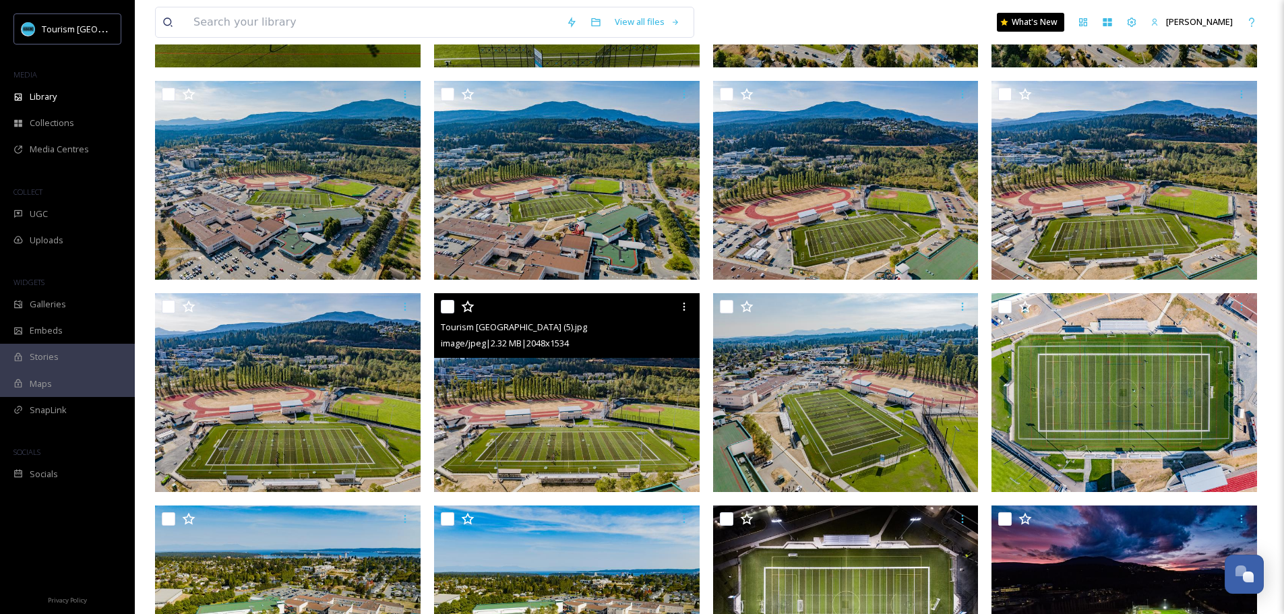
scroll to position [1387, 0]
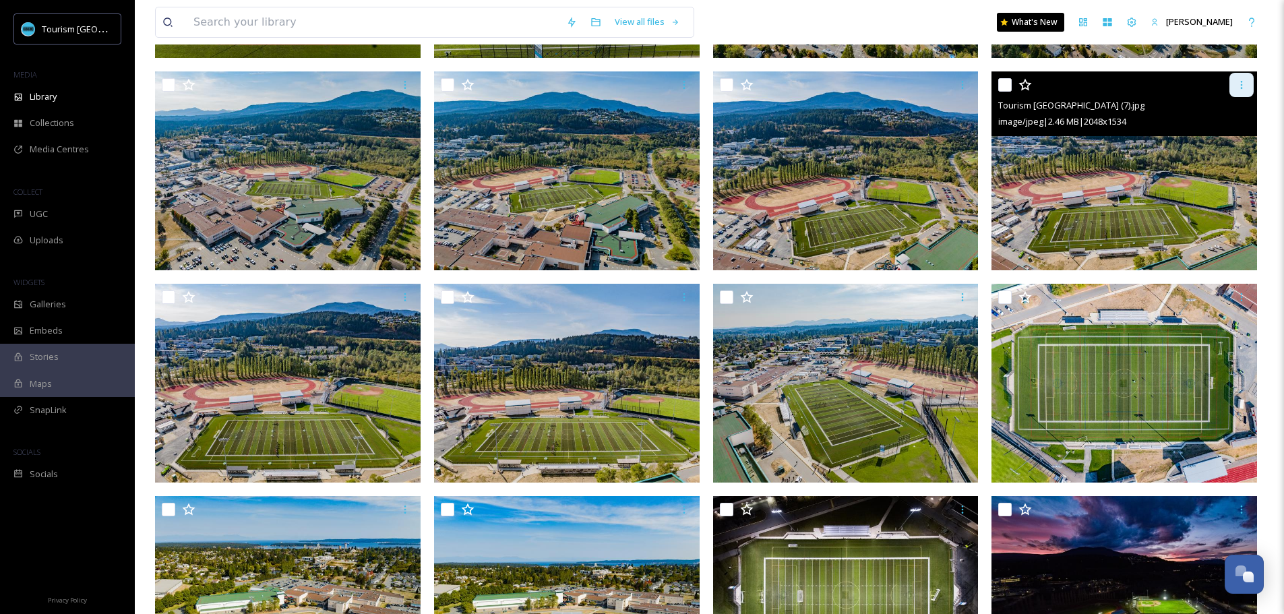
click at [1243, 84] on icon at bounding box center [1241, 85] width 11 height 11
click at [1085, 152] on img at bounding box center [1125, 170] width 266 height 199
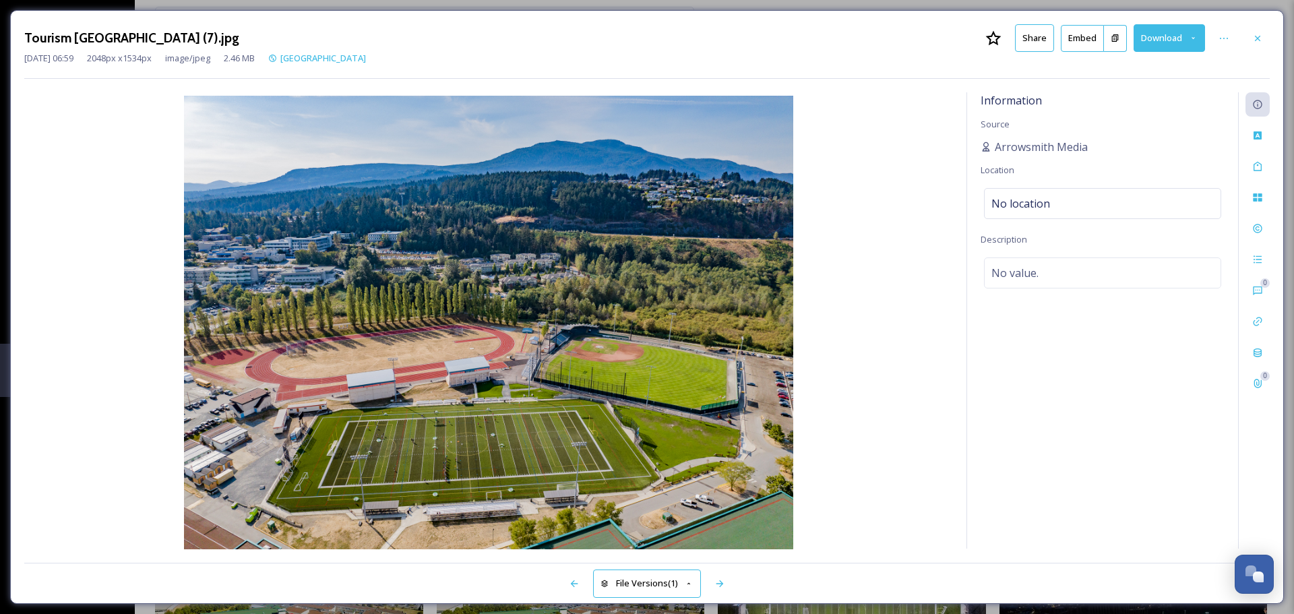
click at [1030, 38] on button "Share" at bounding box center [1034, 38] width 39 height 28
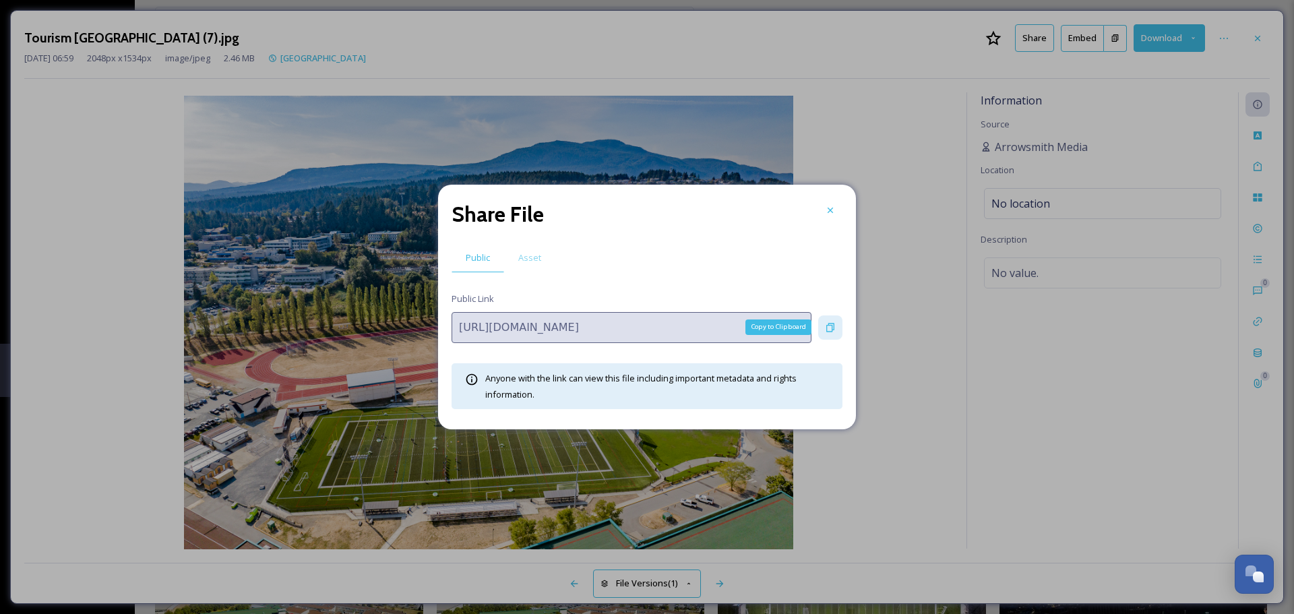
click at [828, 324] on icon at bounding box center [830, 327] width 8 height 9
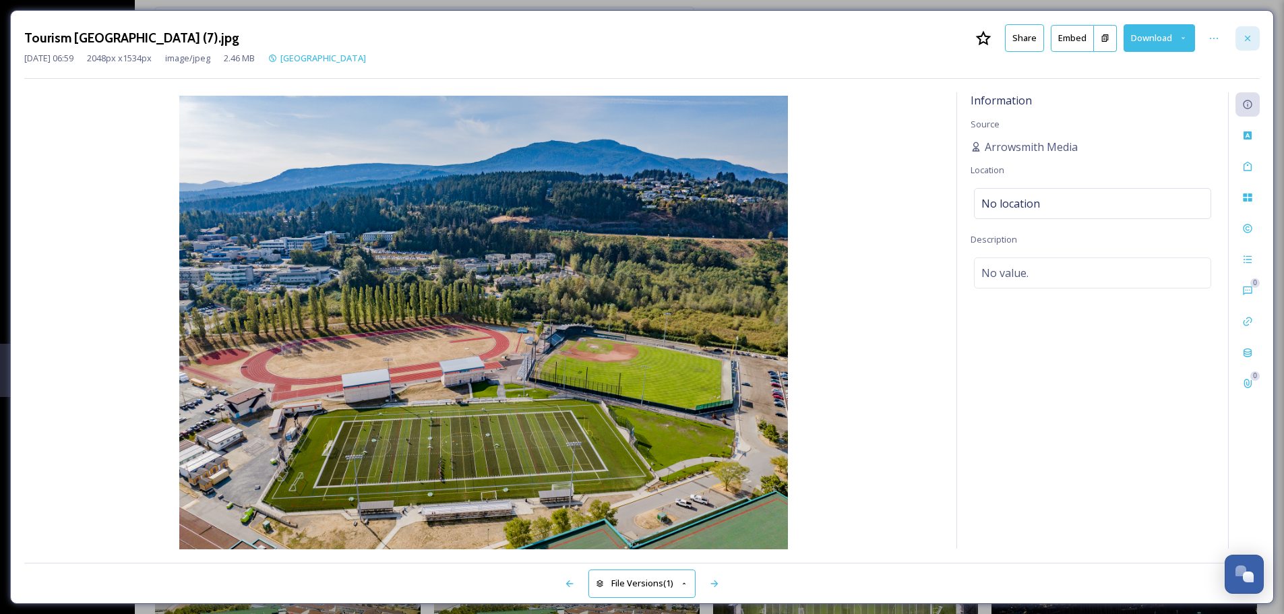
click at [1244, 42] on icon at bounding box center [1247, 38] width 11 height 11
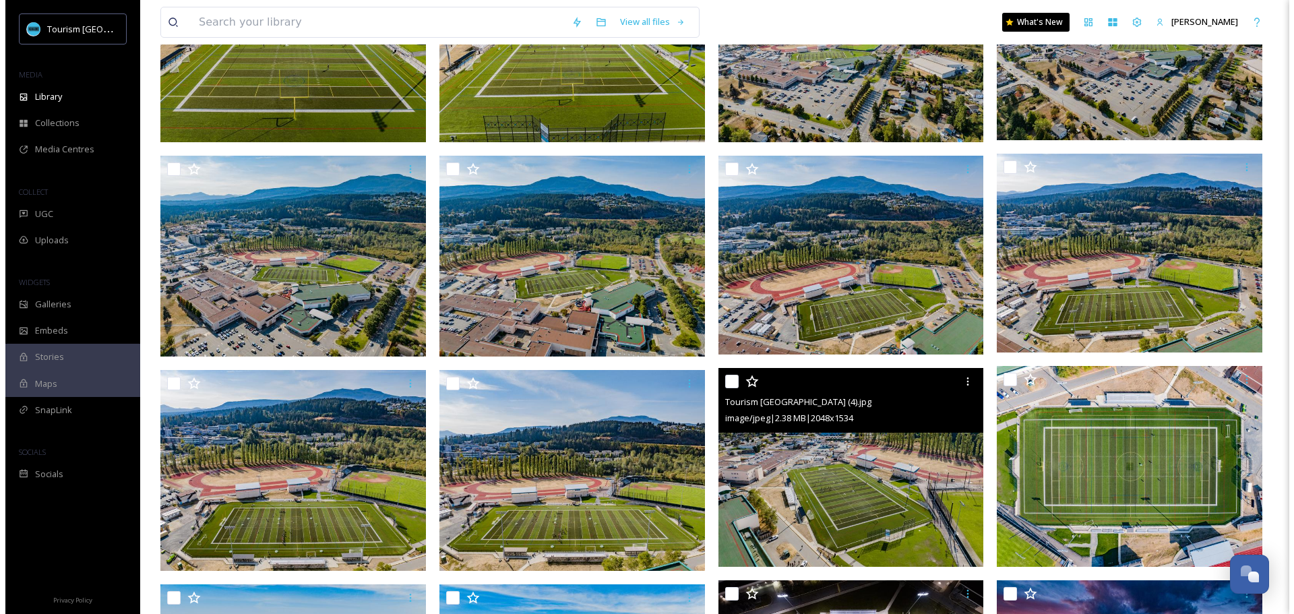
scroll to position [1185, 0]
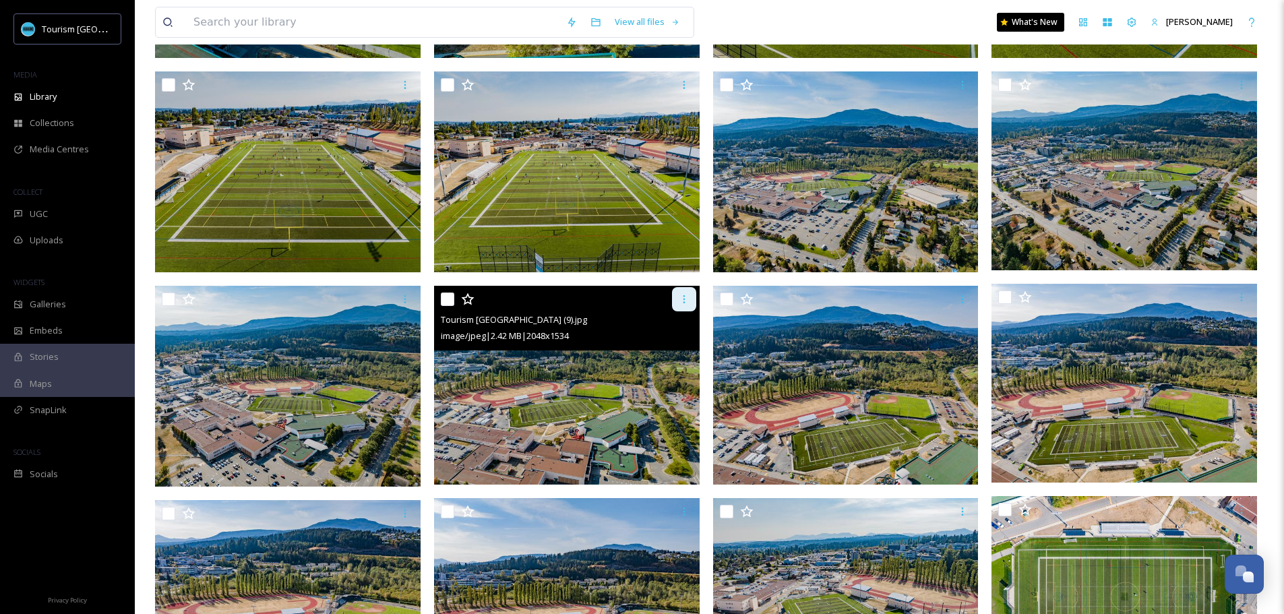
click at [677, 305] on div at bounding box center [684, 299] width 24 height 24
click at [519, 388] on img at bounding box center [567, 385] width 266 height 199
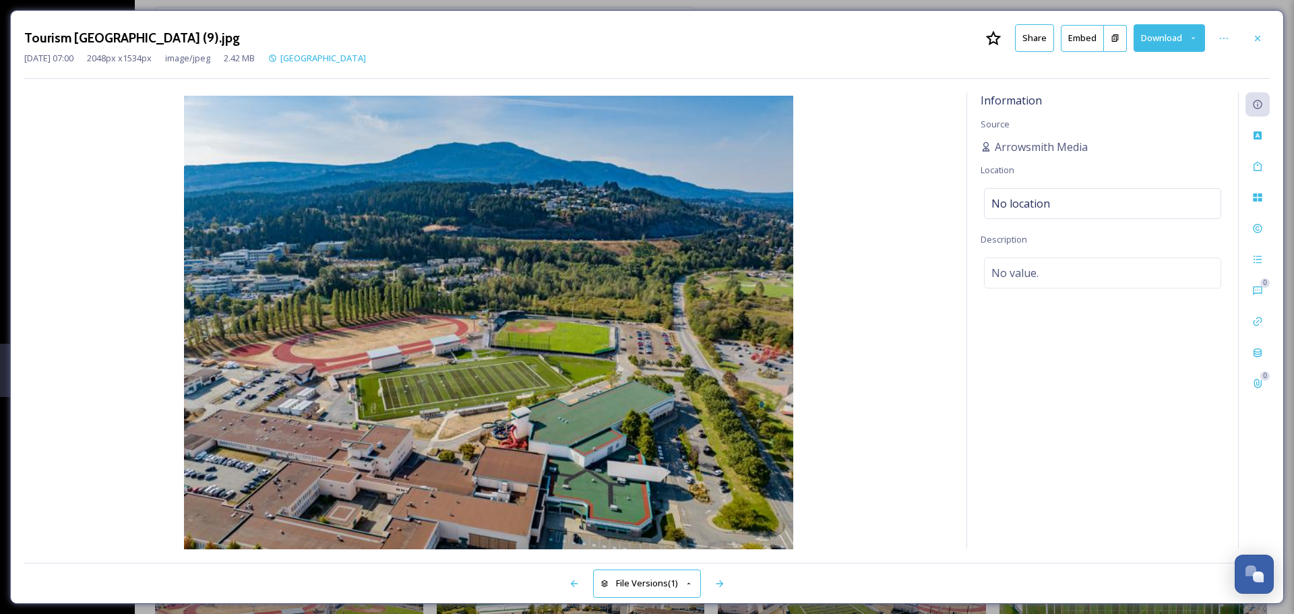
click at [1025, 47] on button "Share" at bounding box center [1034, 38] width 39 height 28
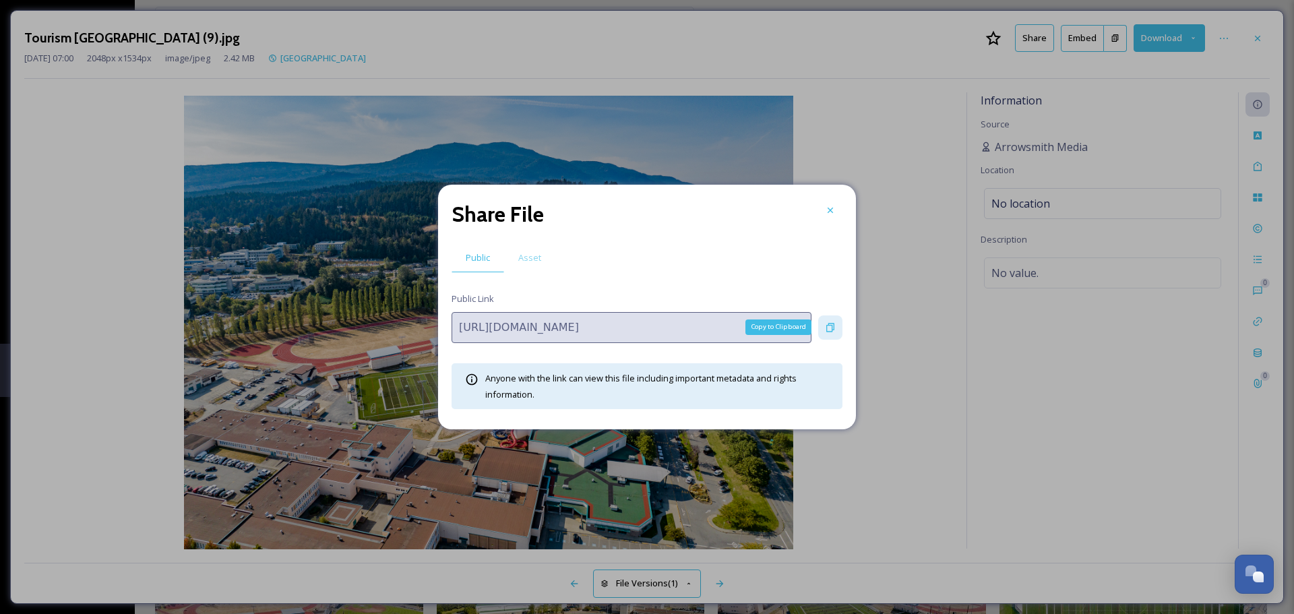
click at [834, 330] on icon at bounding box center [830, 327] width 11 height 11
